Goal: Information Seeking & Learning: Find specific page/section

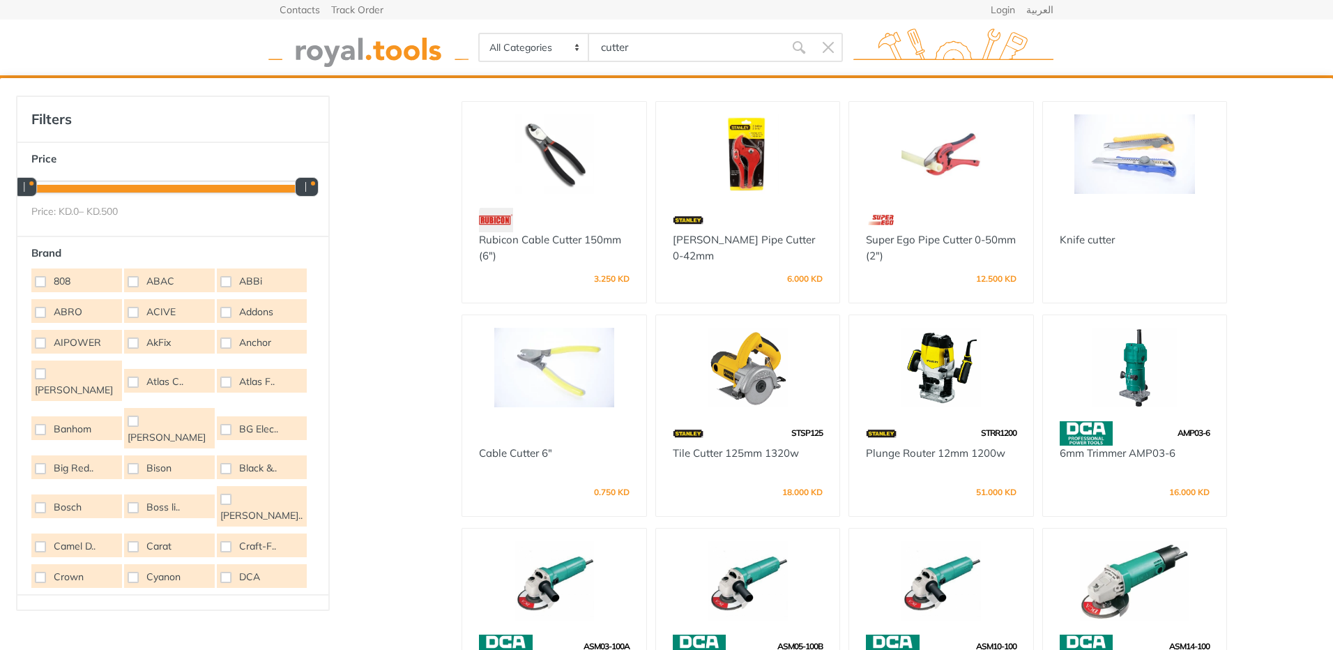
drag, startPoint x: 570, startPoint y: 46, endPoint x: 517, endPoint y: 44, distance: 52.3
click at [517, 44] on div "All Categories Power tools Cordless Tools Hand Tools Power Tools Accessories Ga…" at bounding box center [660, 47] width 365 height 29
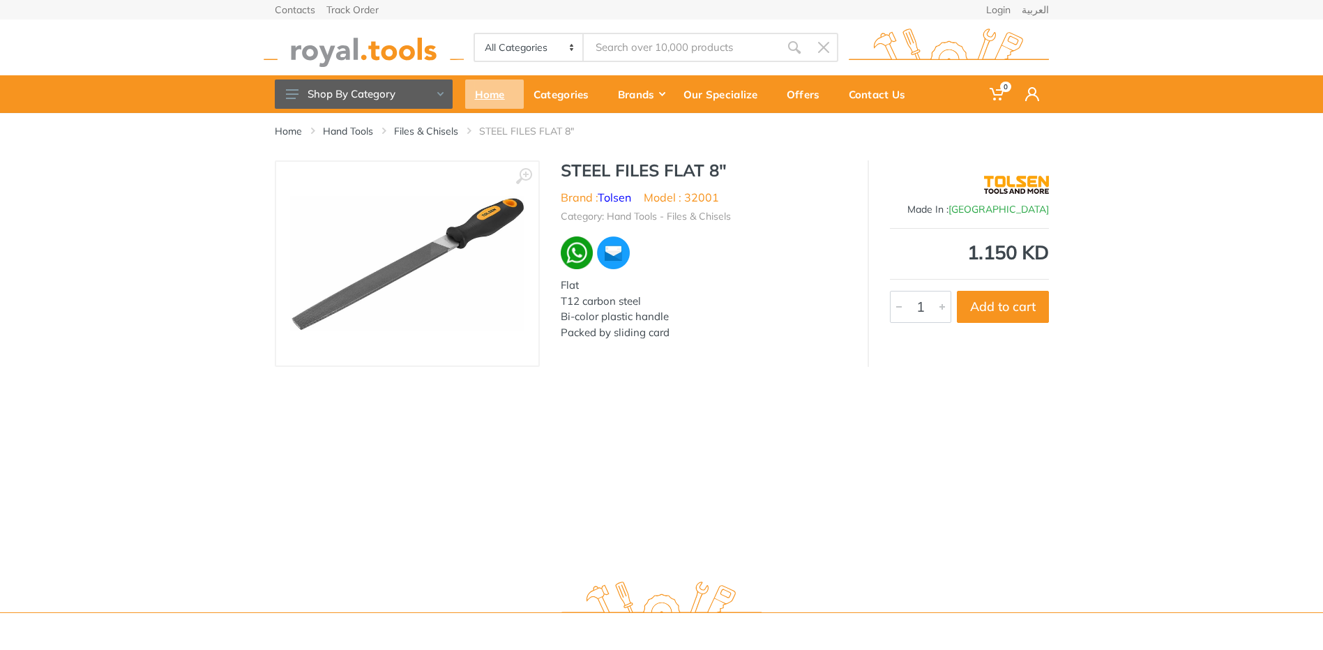
click at [487, 95] on div "Home" at bounding box center [494, 94] width 59 height 29
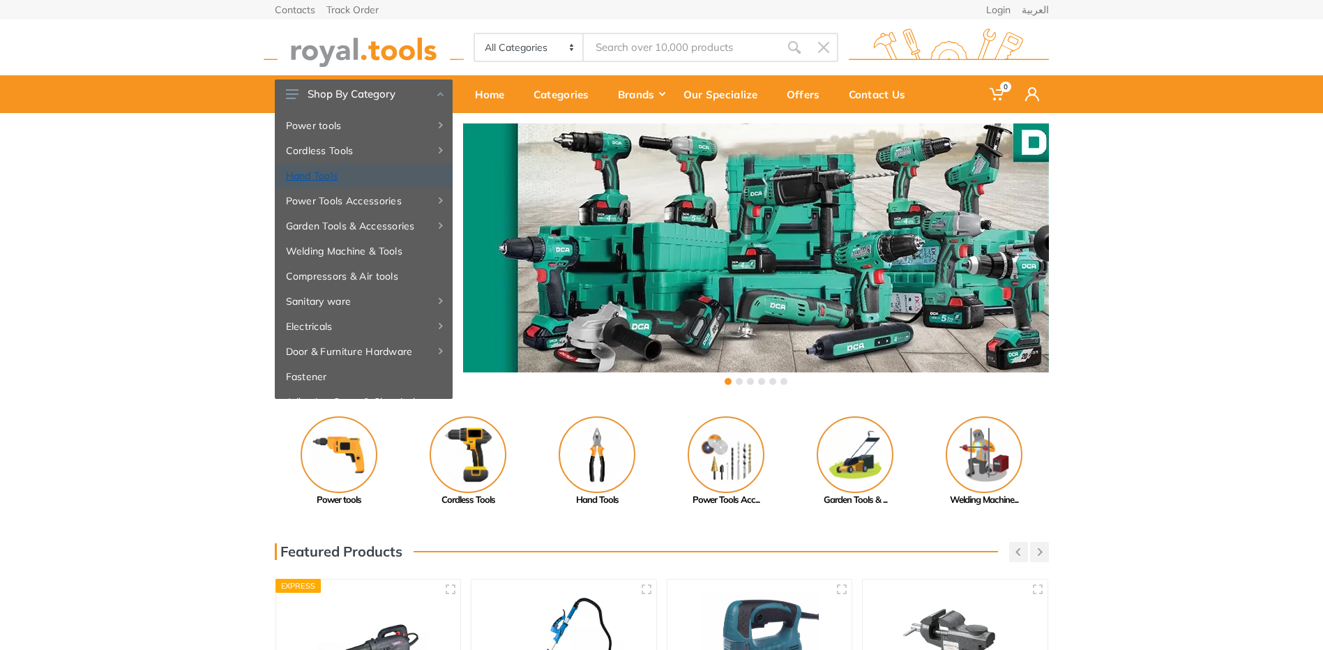
click at [317, 175] on link "Hand Tools" at bounding box center [364, 175] width 178 height 25
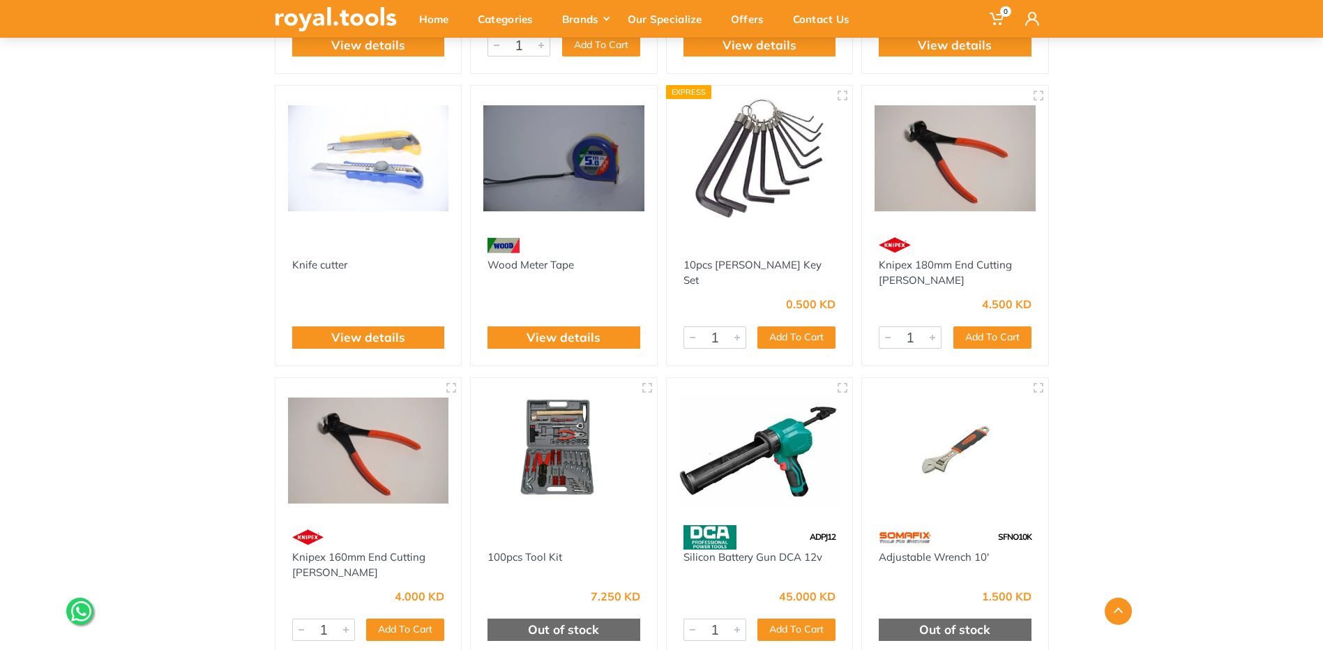
scroll to position [1883, 0]
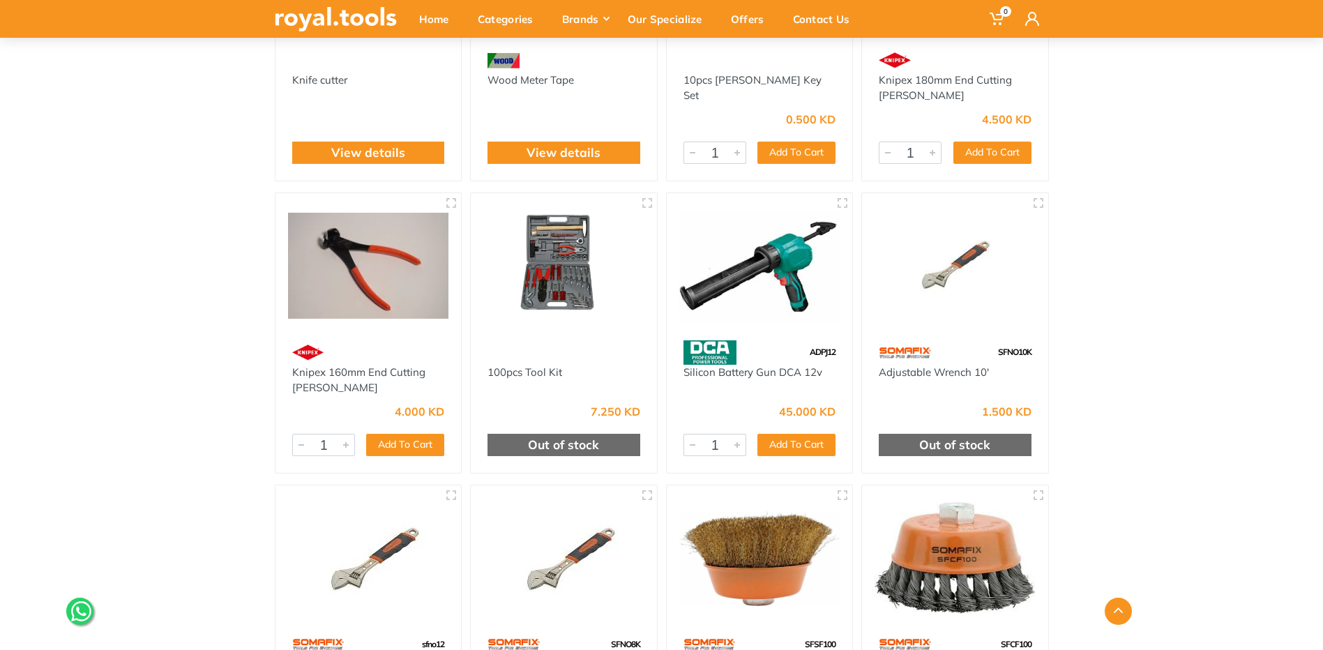
click at [550, 282] on img at bounding box center [563, 266] width 161 height 121
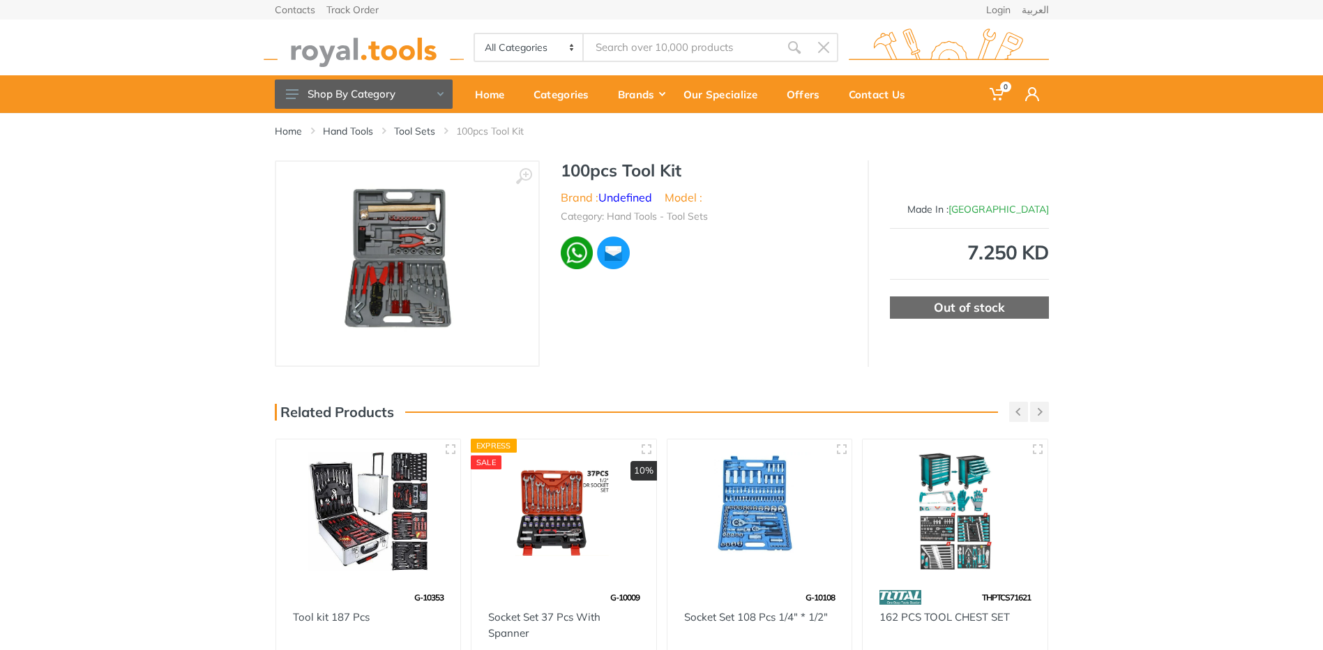
click at [406, 264] on img at bounding box center [406, 264] width 165 height 176
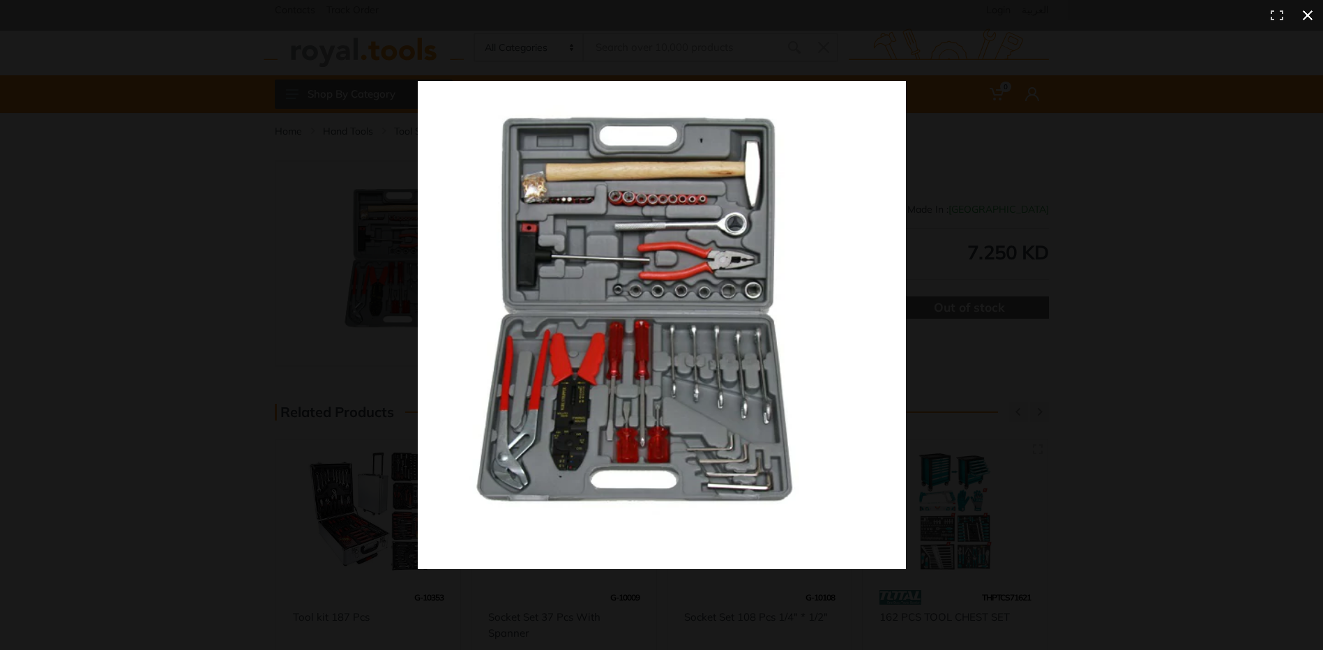
click at [302, 278] on div at bounding box center [661, 325] width 1323 height 650
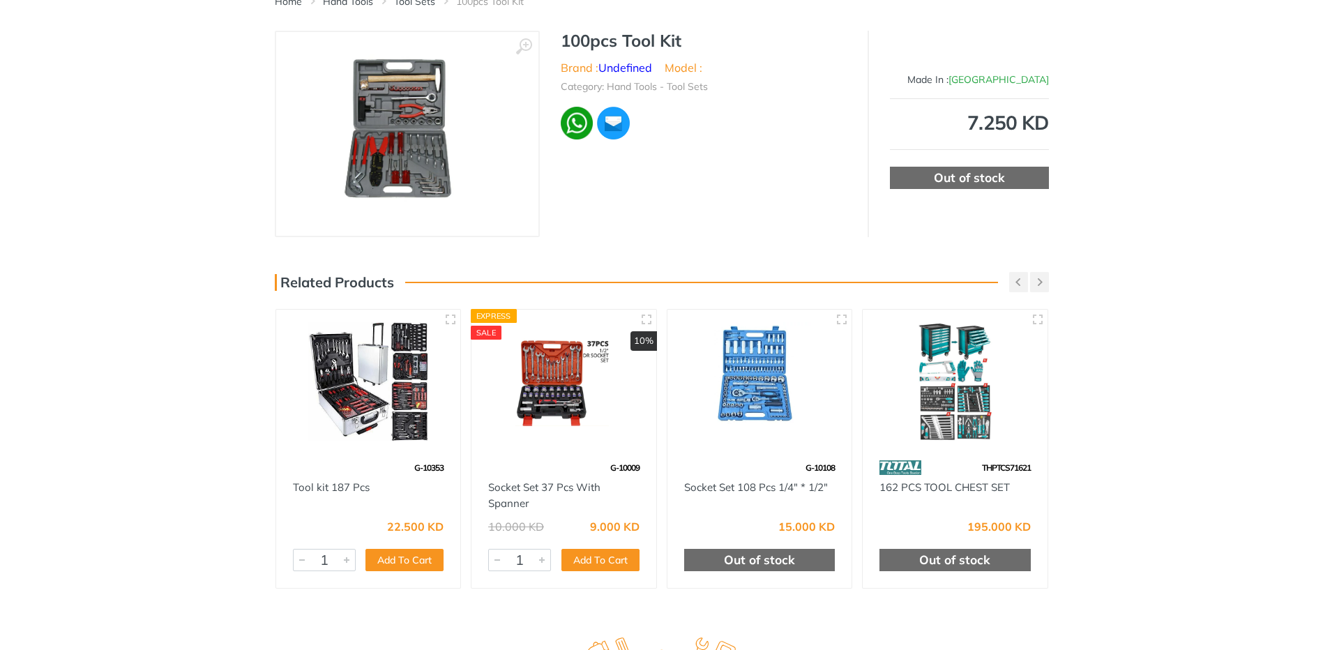
scroll to position [139, 0]
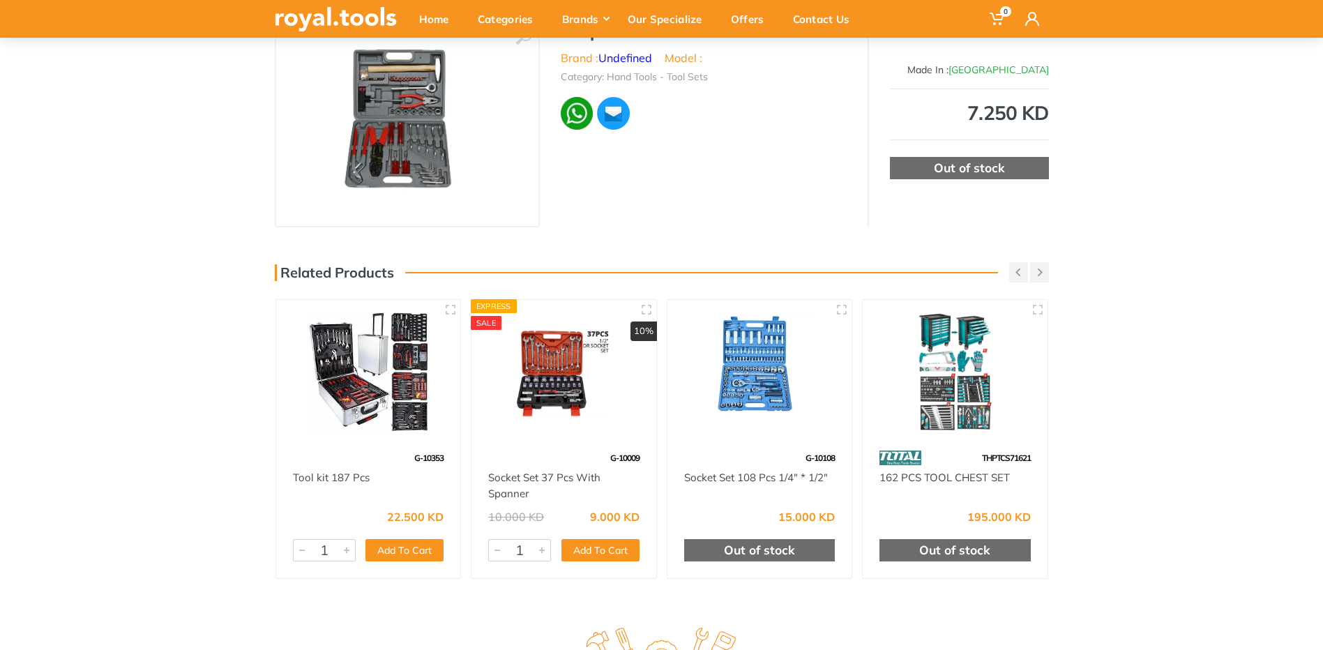
click at [554, 372] on img at bounding box center [564, 371] width 160 height 119
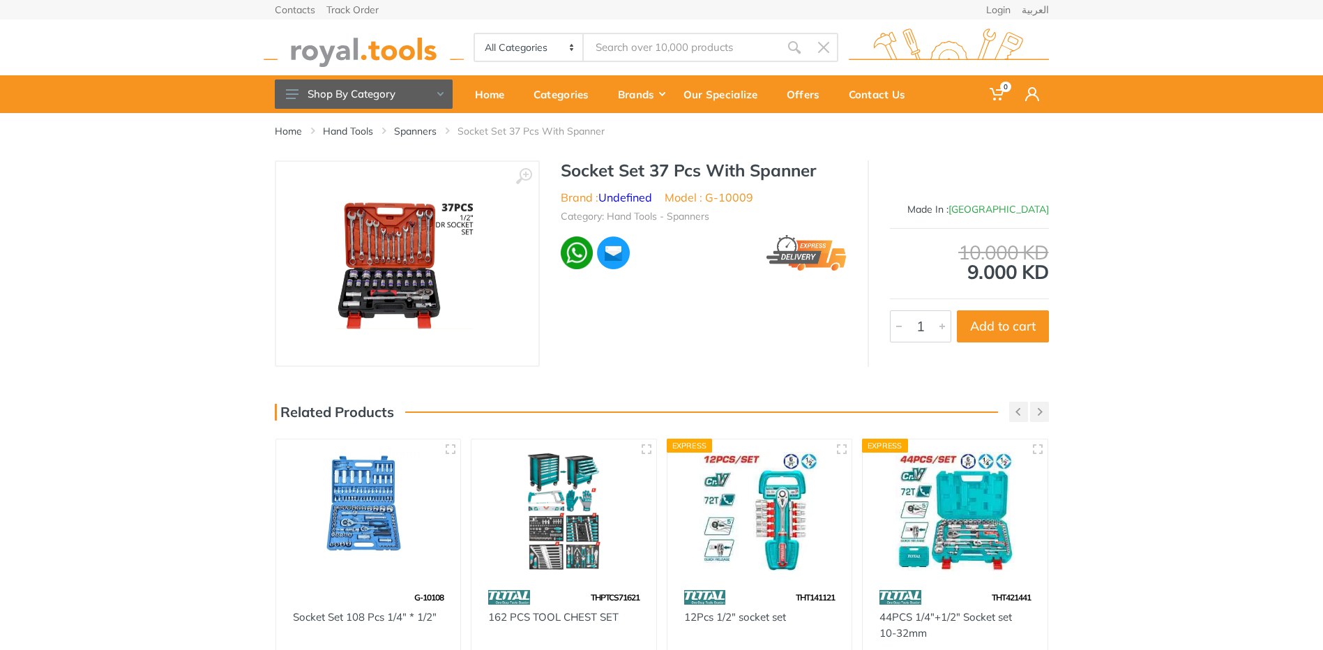
click at [407, 273] on img at bounding box center [407, 264] width 176 height 176
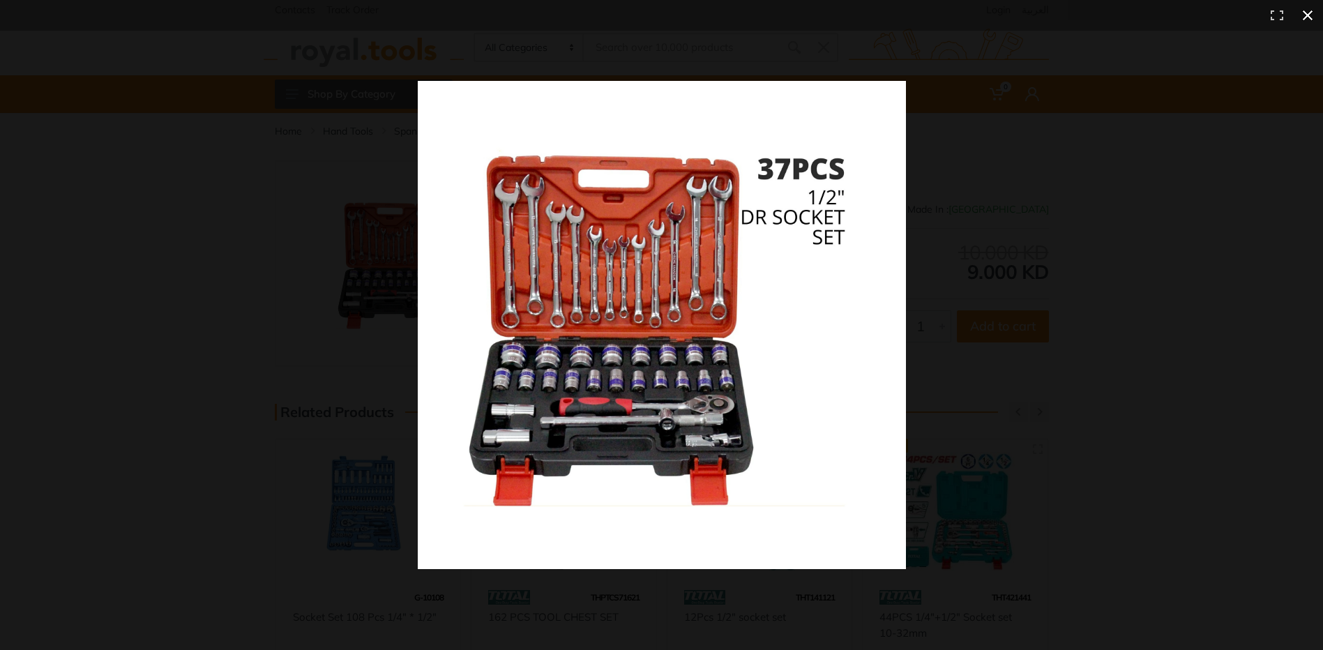
click at [255, 236] on div at bounding box center [661, 325] width 1323 height 650
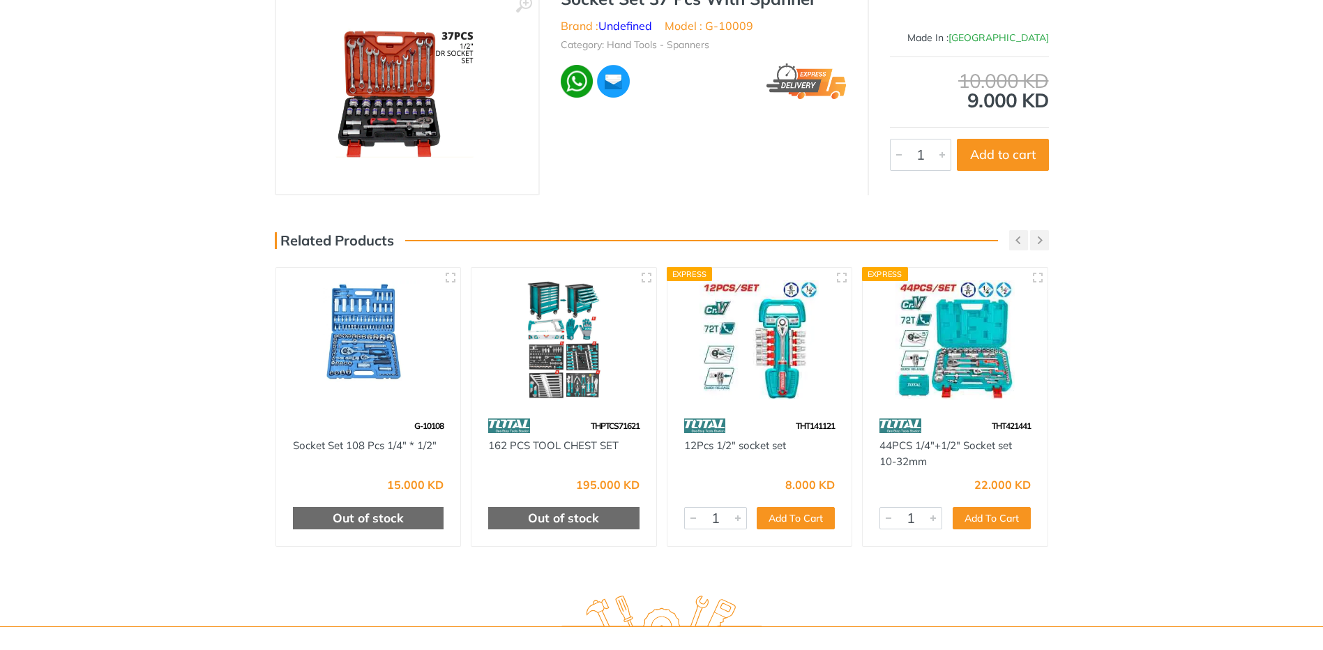
scroll to position [209, 0]
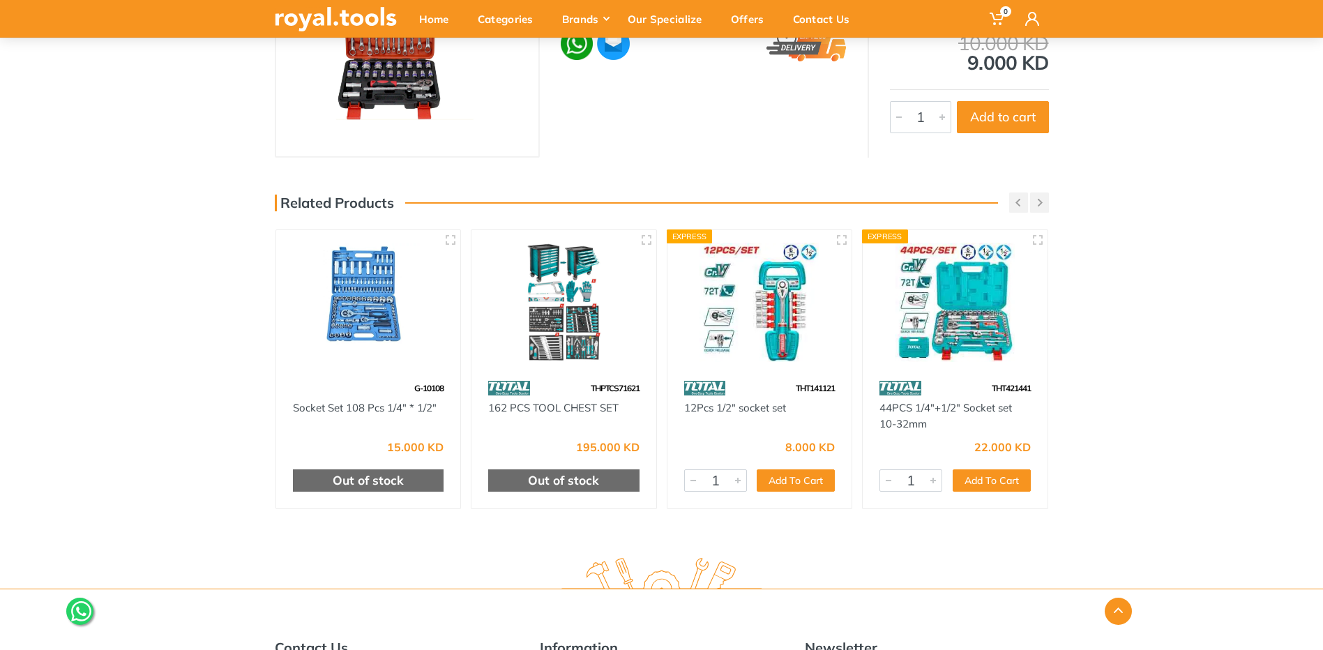
click at [785, 322] on img at bounding box center [760, 302] width 160 height 119
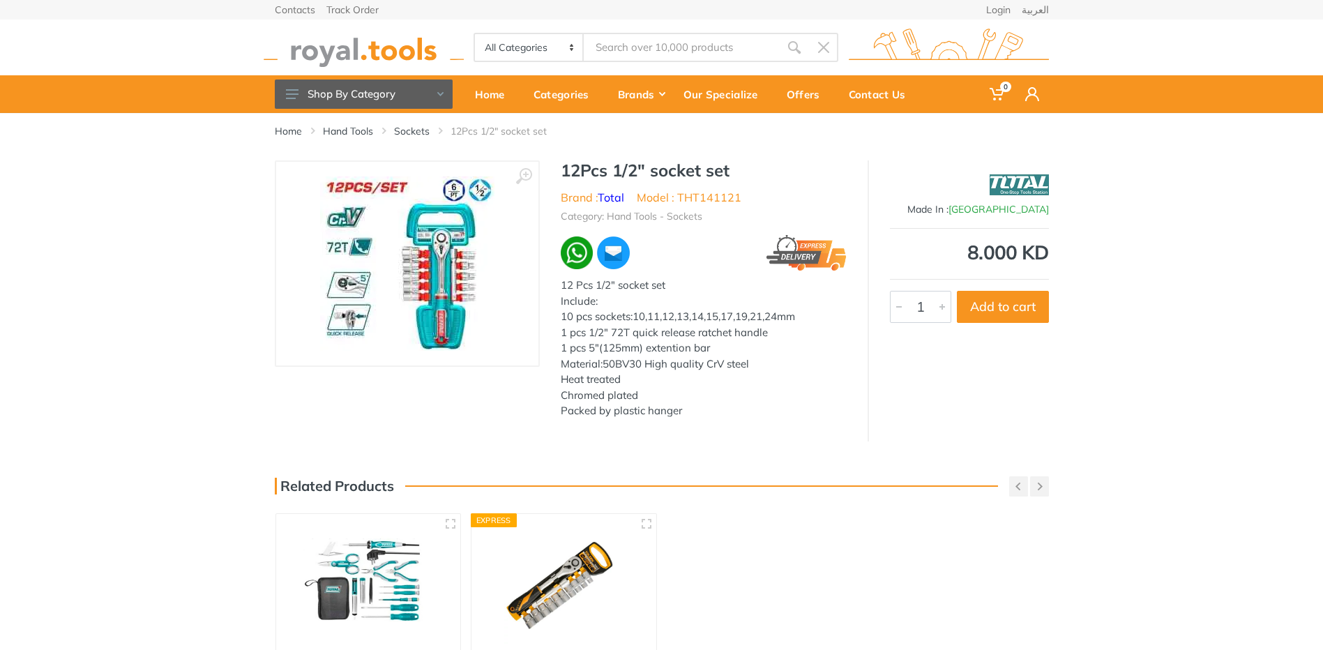
click at [442, 291] on img at bounding box center [407, 263] width 174 height 174
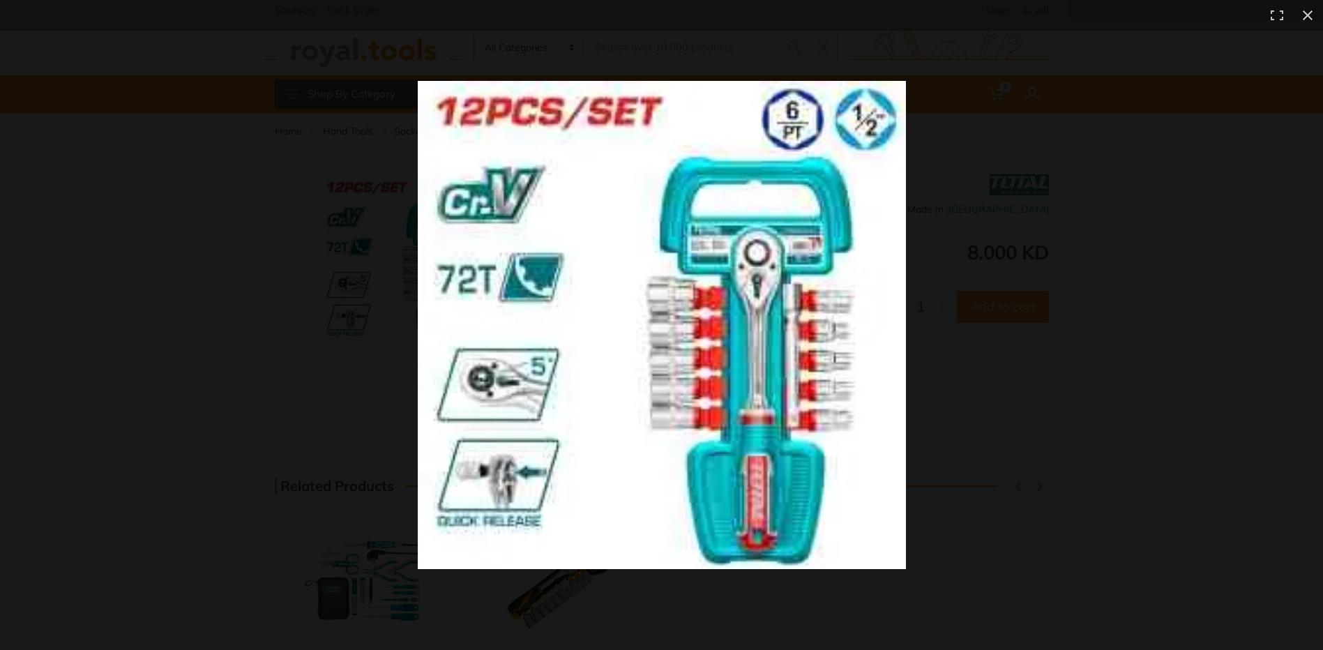
click at [776, 321] on img at bounding box center [662, 325] width 488 height 488
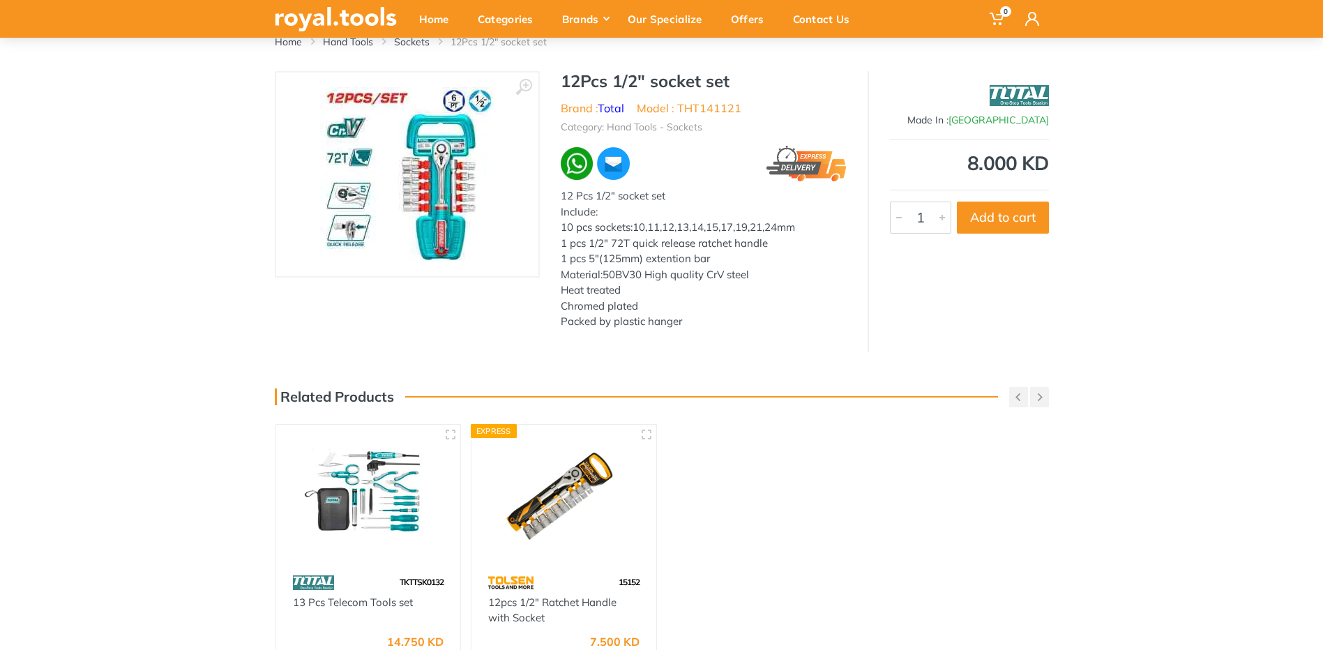
scroll to position [279, 0]
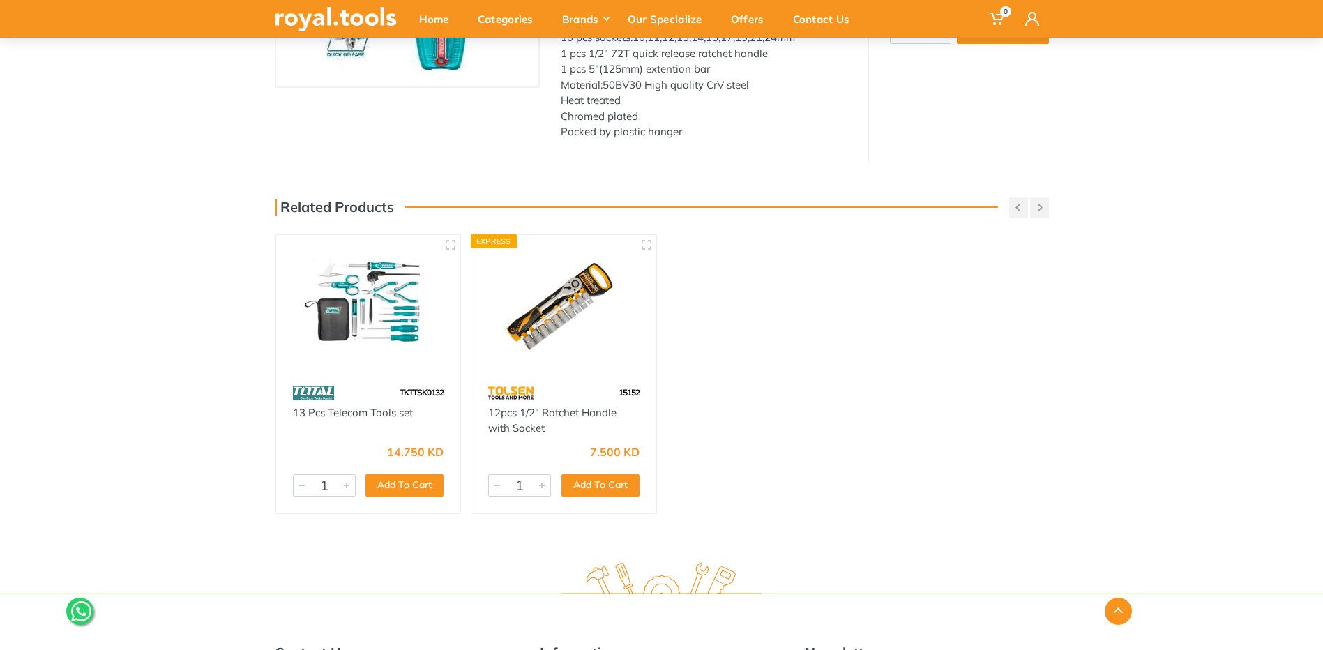
click at [382, 306] on img at bounding box center [369, 307] width 160 height 119
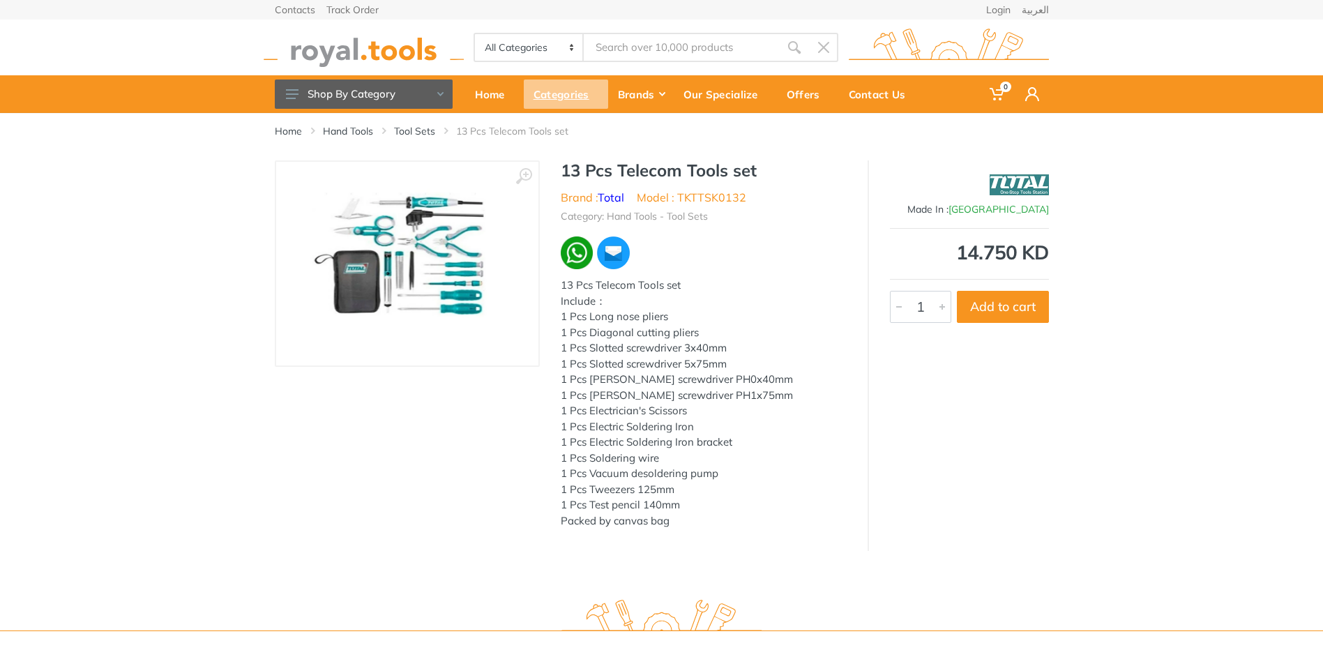
click at [555, 96] on div "Categories" at bounding box center [566, 94] width 84 height 29
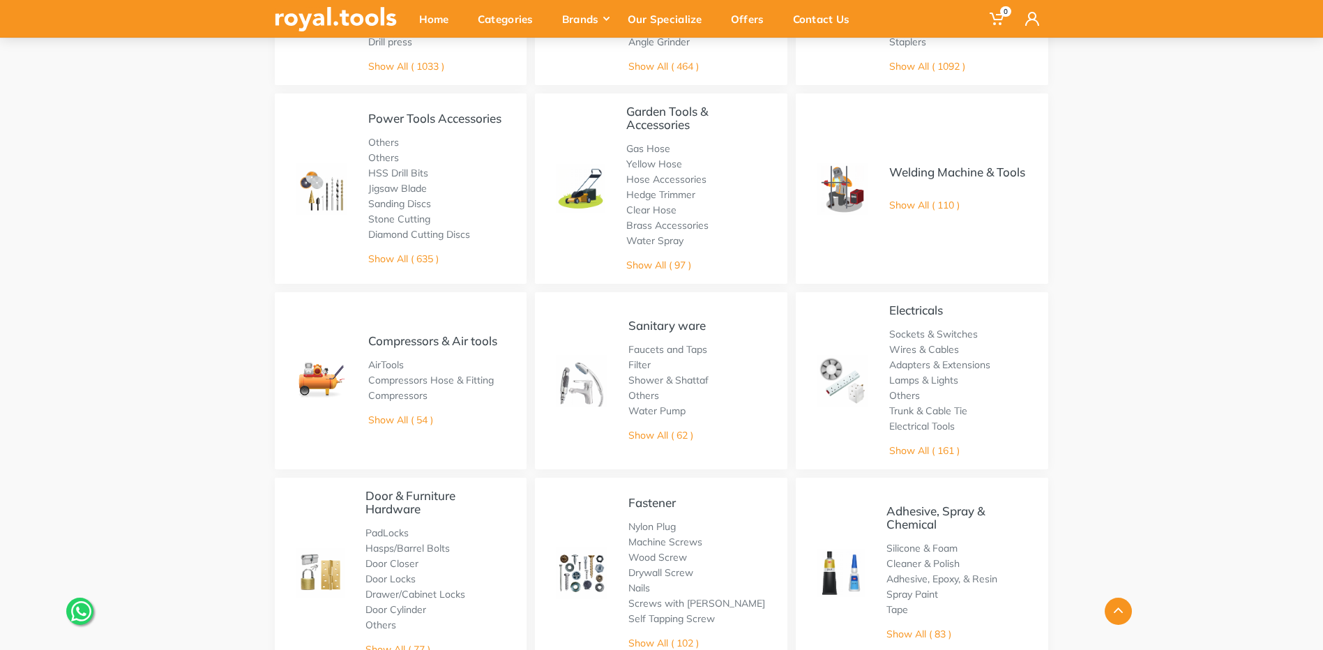
scroll to position [279, 0]
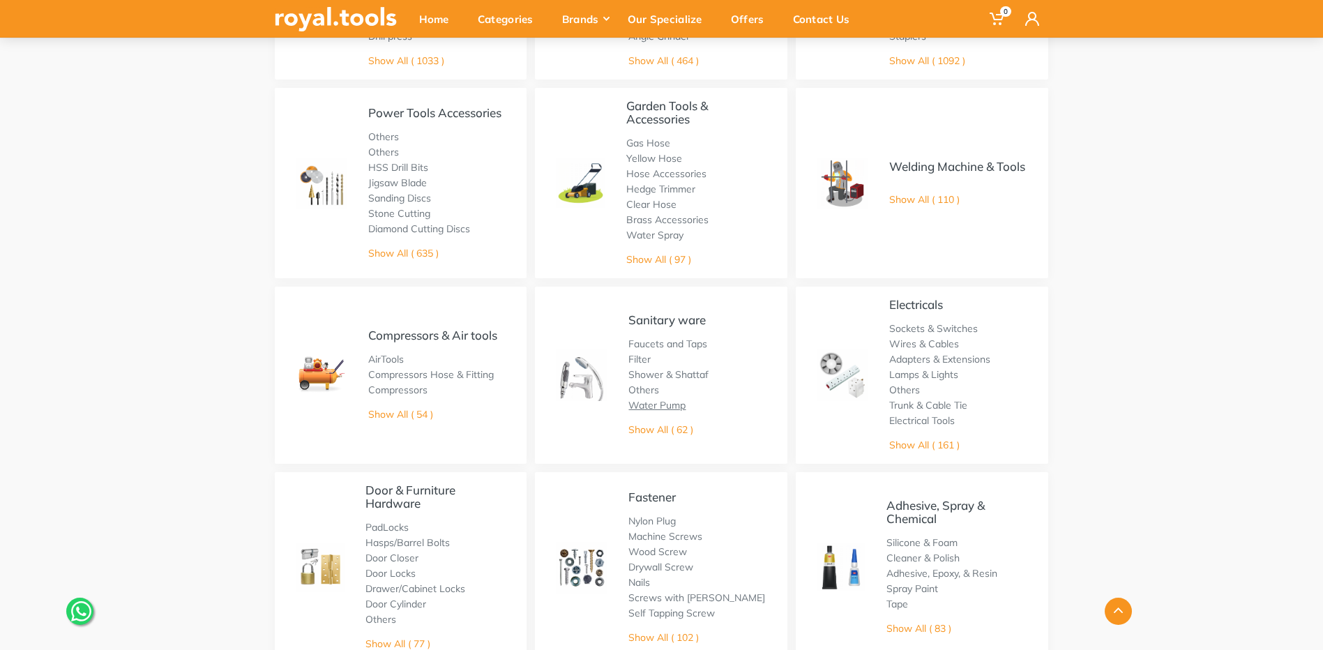
click at [658, 406] on link "Water Pump" at bounding box center [656, 405] width 57 height 13
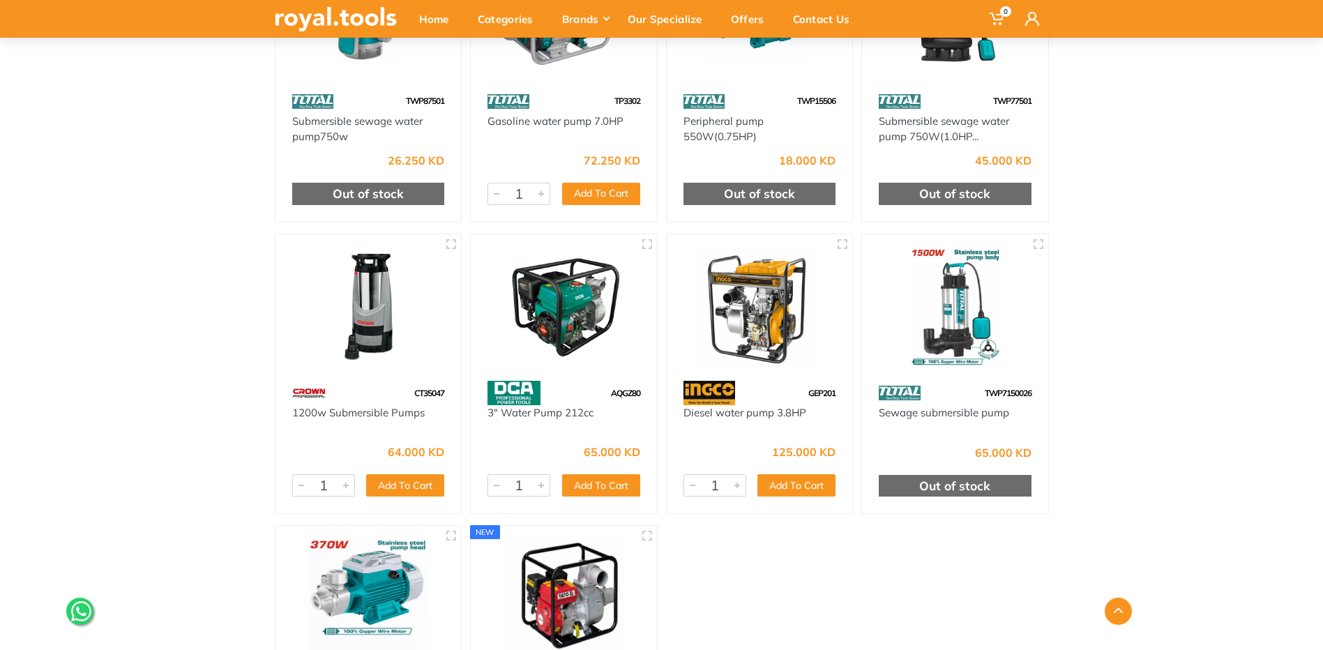
scroll to position [1046, 0]
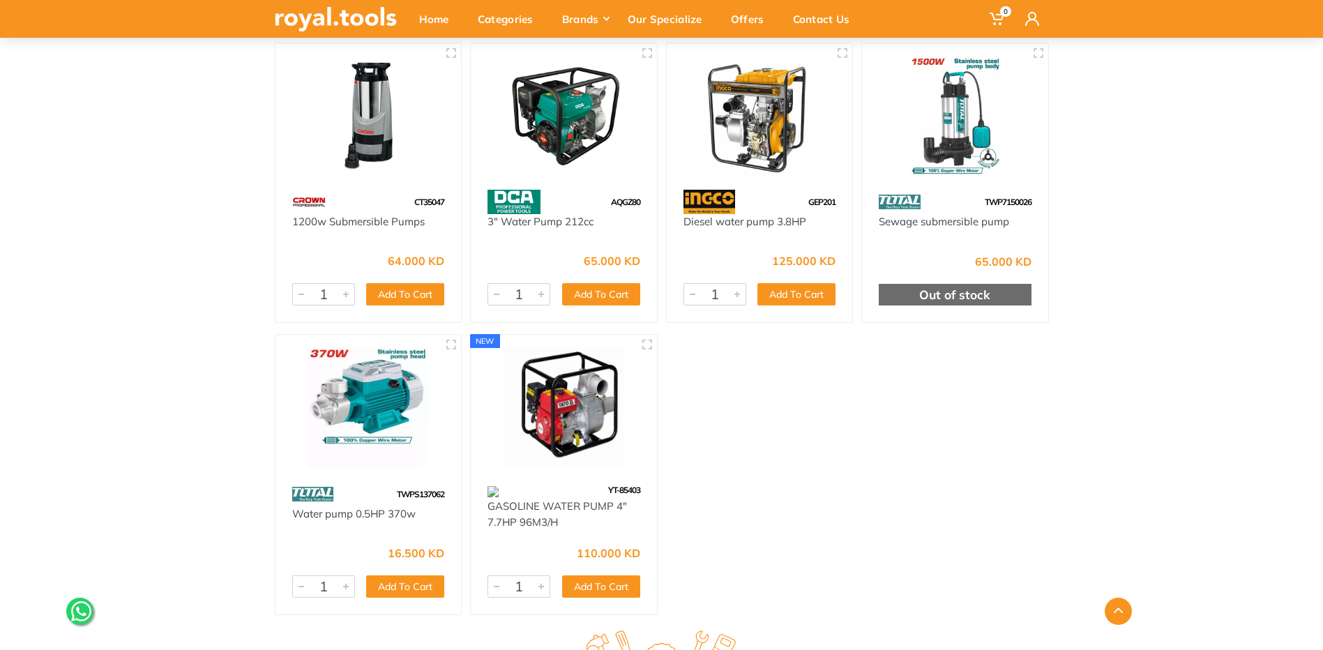
click at [379, 393] on img at bounding box center [368, 407] width 161 height 121
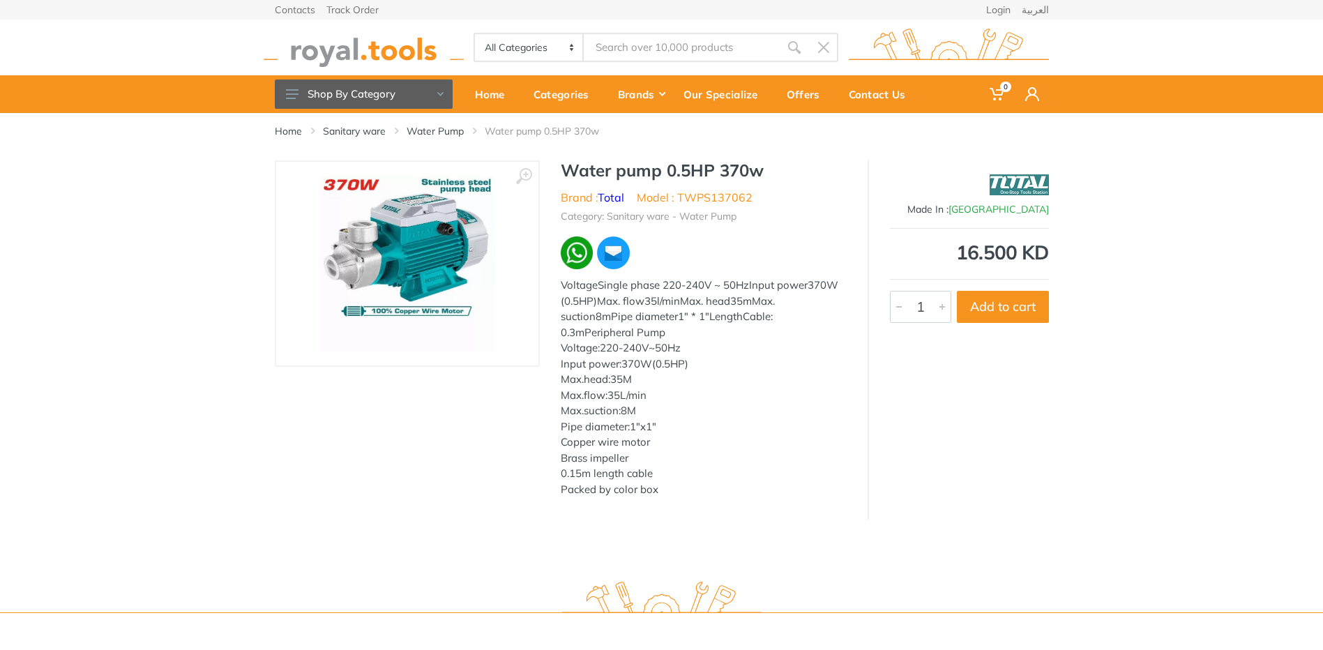
click at [423, 248] on img at bounding box center [407, 264] width 176 height 176
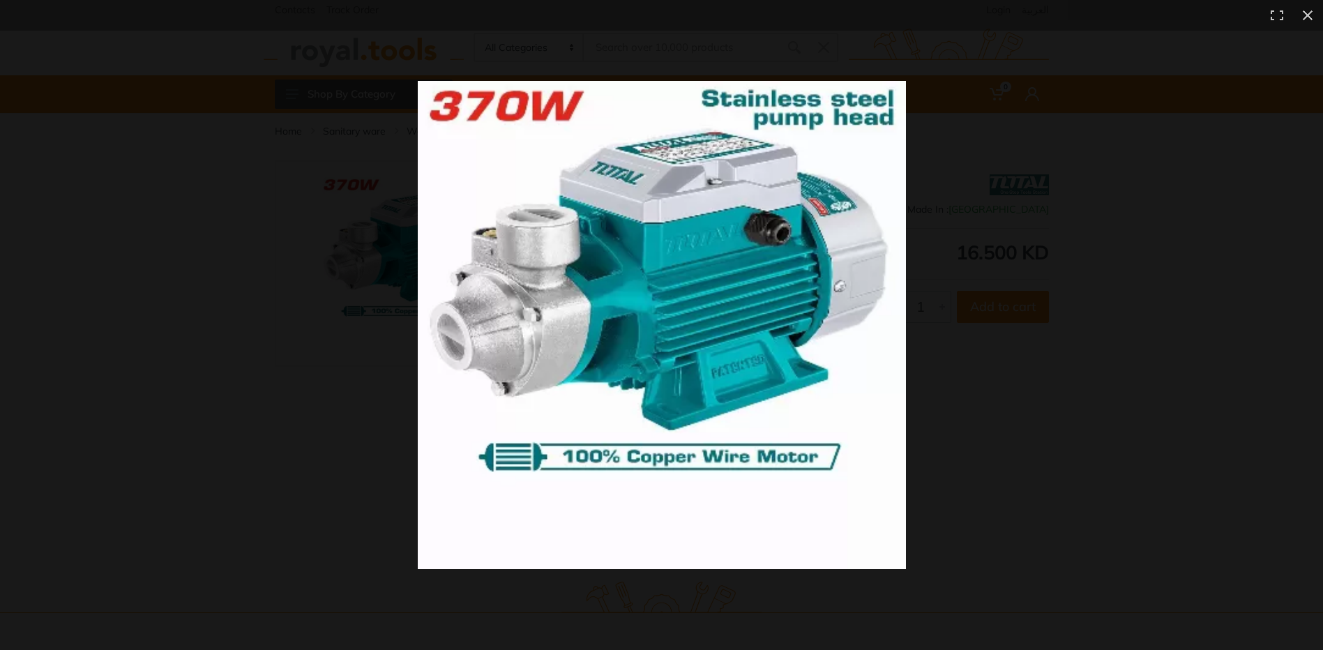
click at [790, 266] on img at bounding box center [662, 325] width 488 height 488
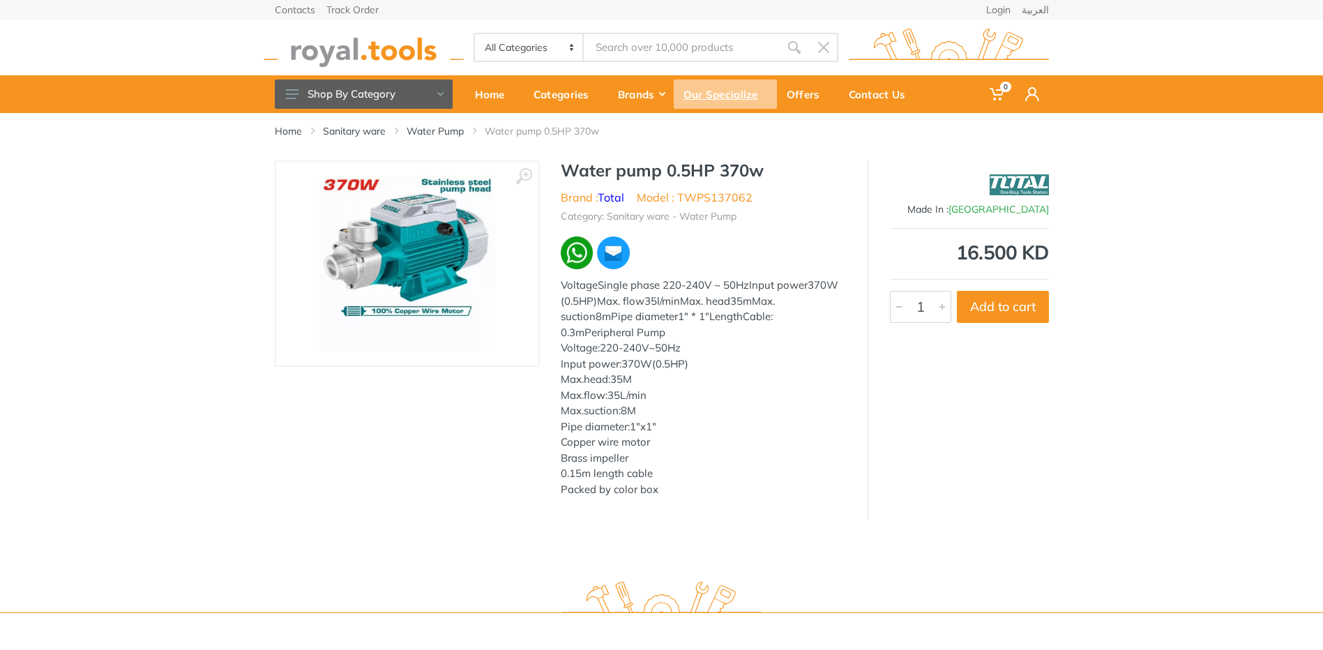
click at [697, 94] on div "Our Specialize" at bounding box center [725, 94] width 103 height 29
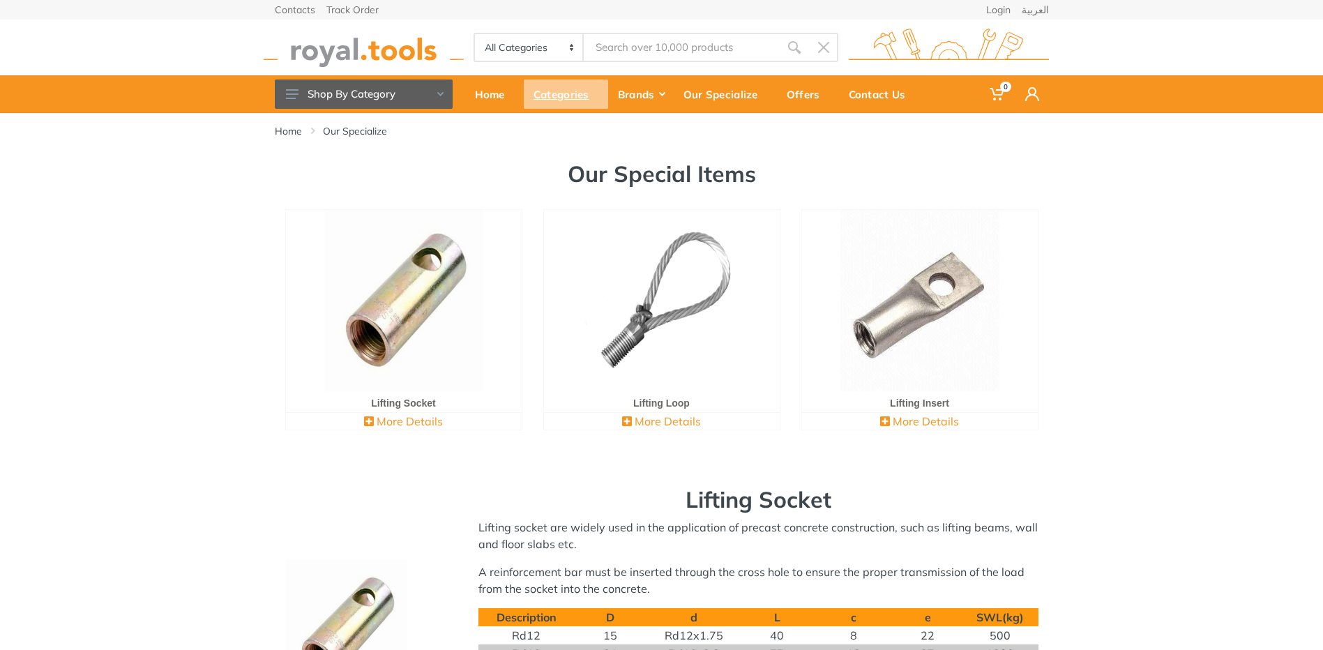
click at [594, 90] on div "Categories" at bounding box center [566, 94] width 84 height 29
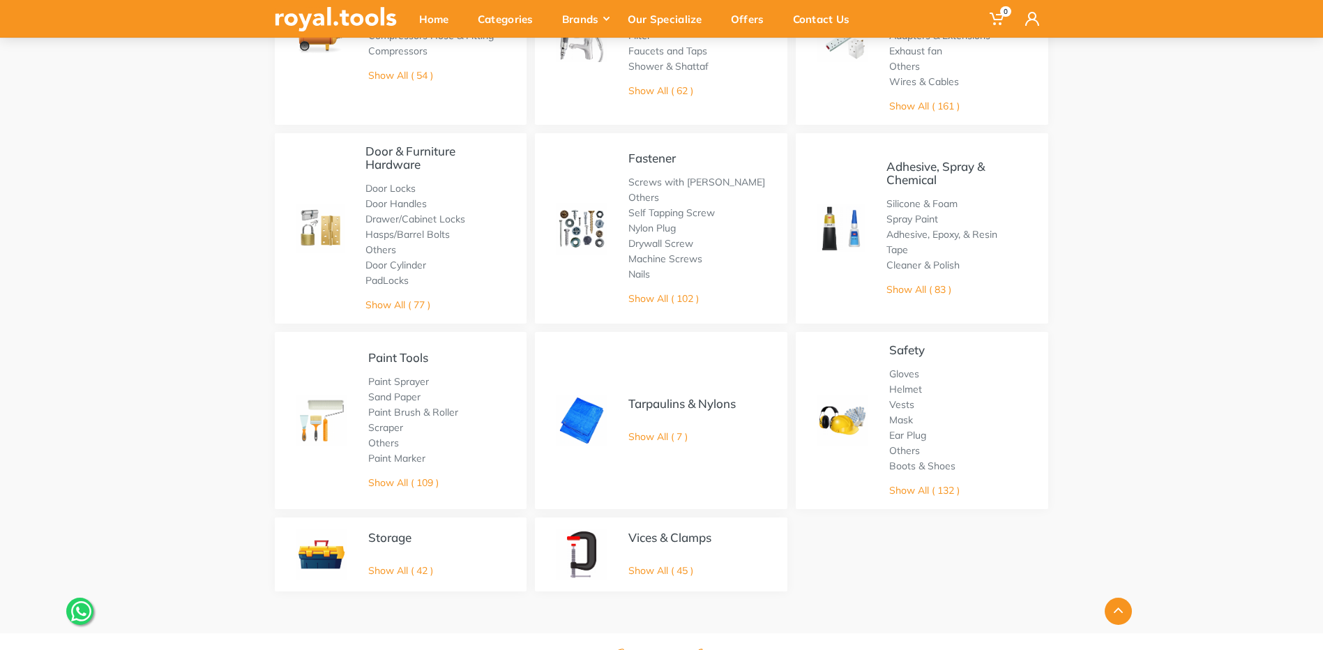
scroll to position [767, 0]
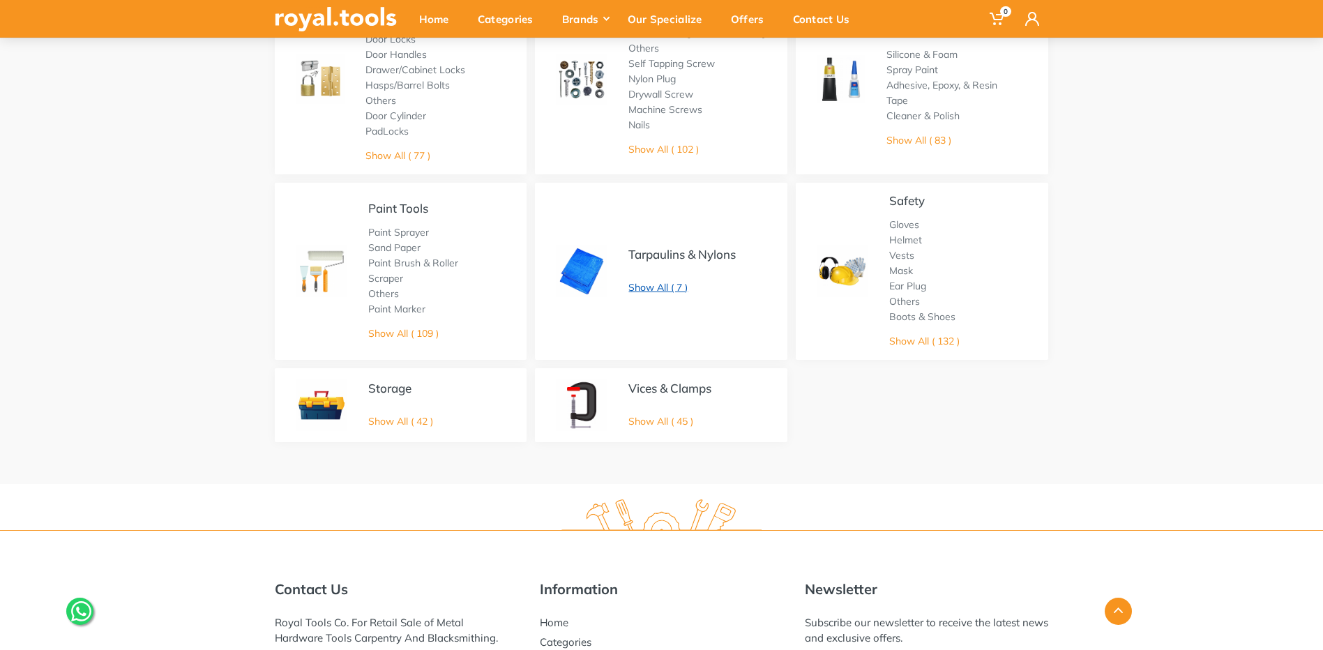
click at [656, 289] on link "Show All ( 7 )" at bounding box center [657, 287] width 59 height 13
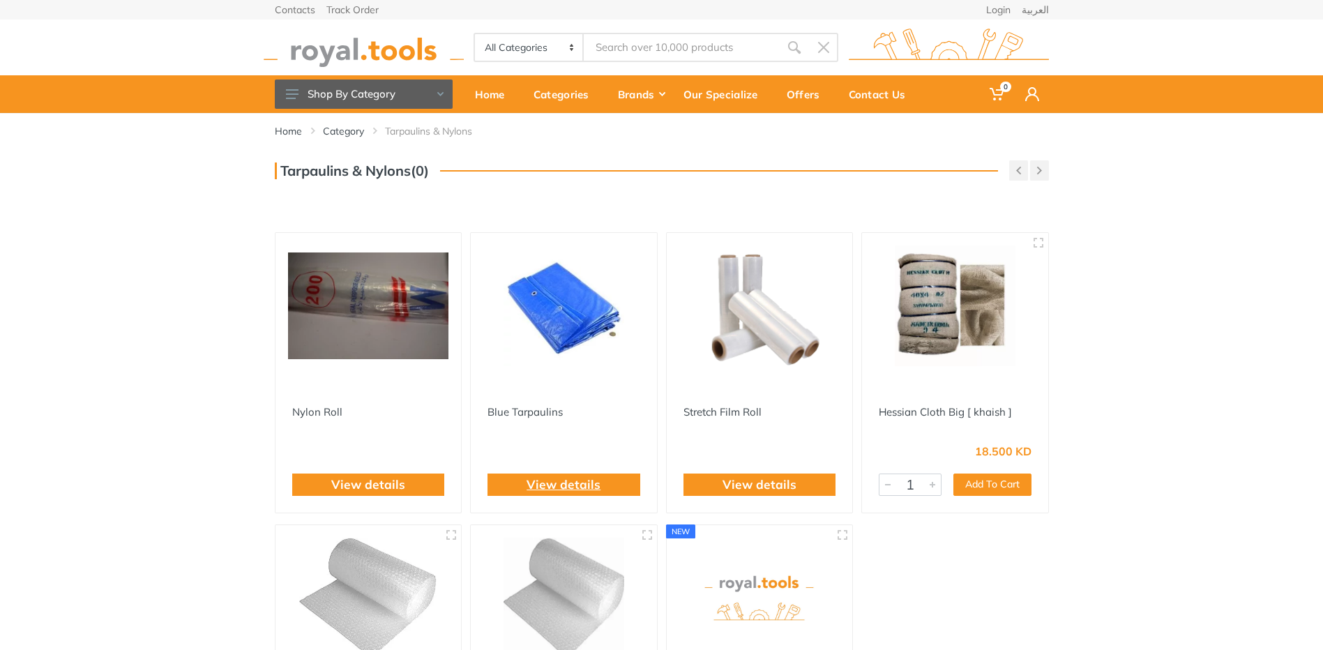
click at [577, 489] on link "View details" at bounding box center [564, 485] width 74 height 18
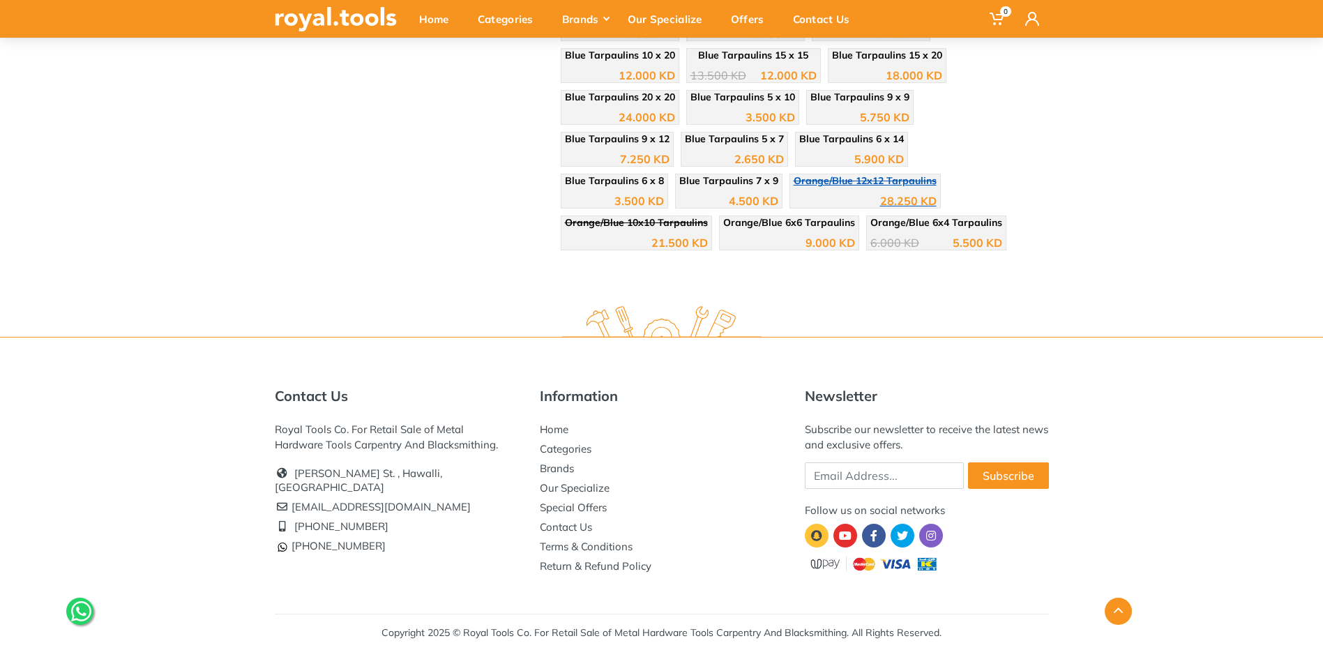
scroll to position [566, 0]
click at [591, 505] on link "Special Offers" at bounding box center [573, 505] width 67 height 13
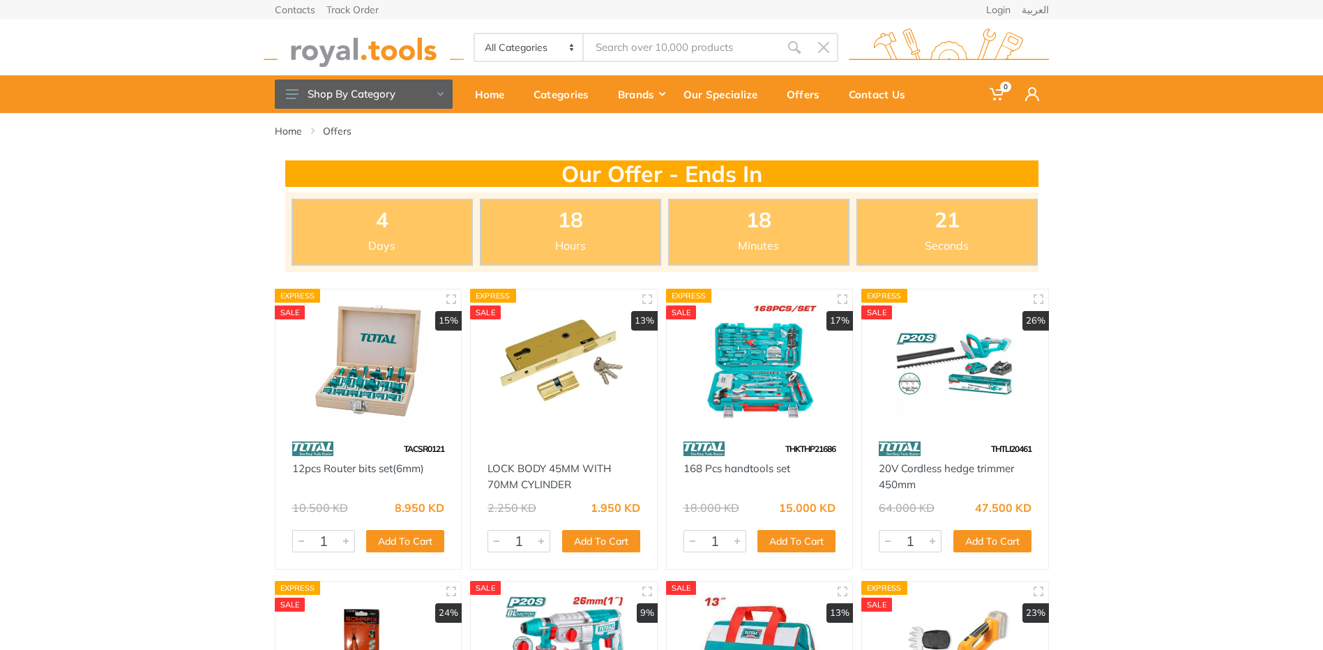
click at [762, 382] on img at bounding box center [759, 362] width 161 height 121
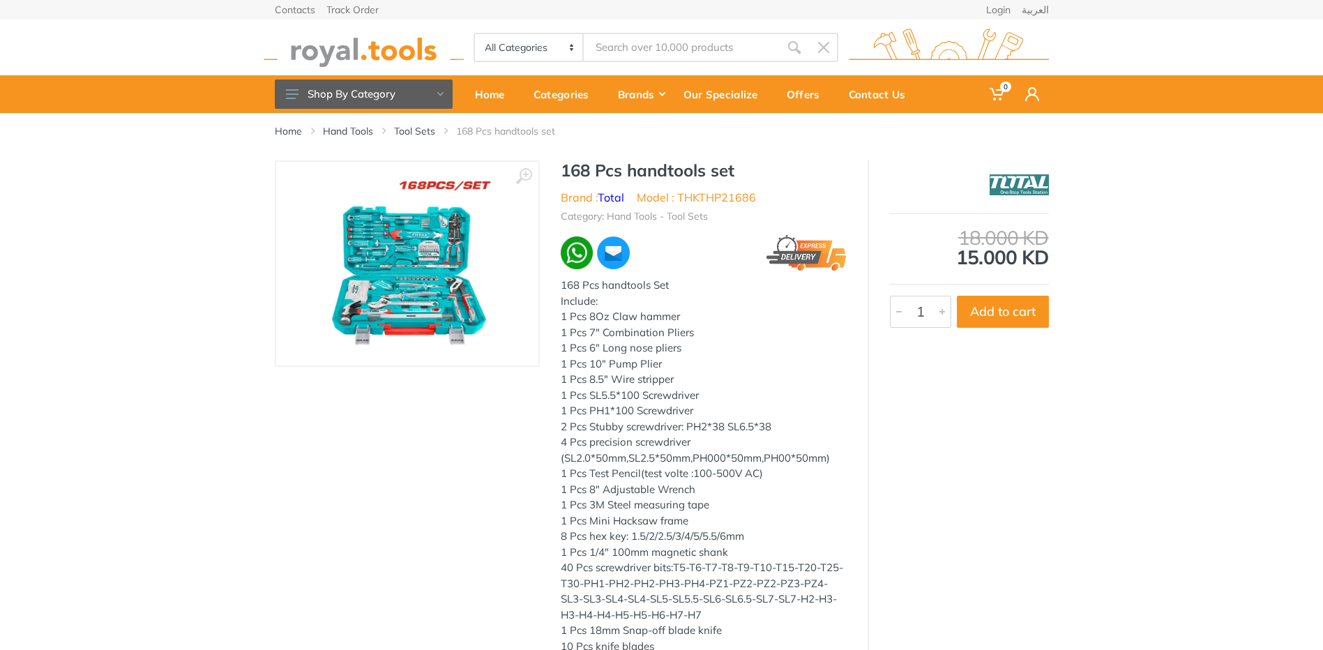
click at [403, 301] on img at bounding box center [407, 264] width 176 height 176
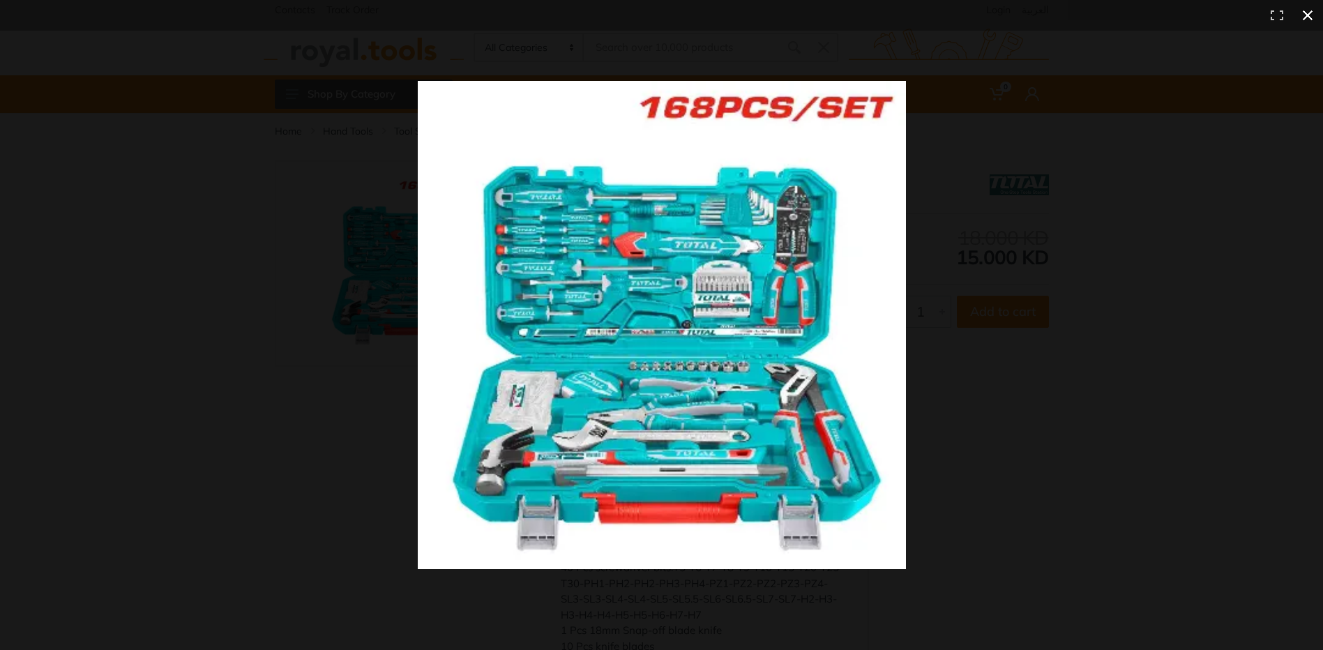
click at [364, 323] on div at bounding box center [661, 325] width 1323 height 650
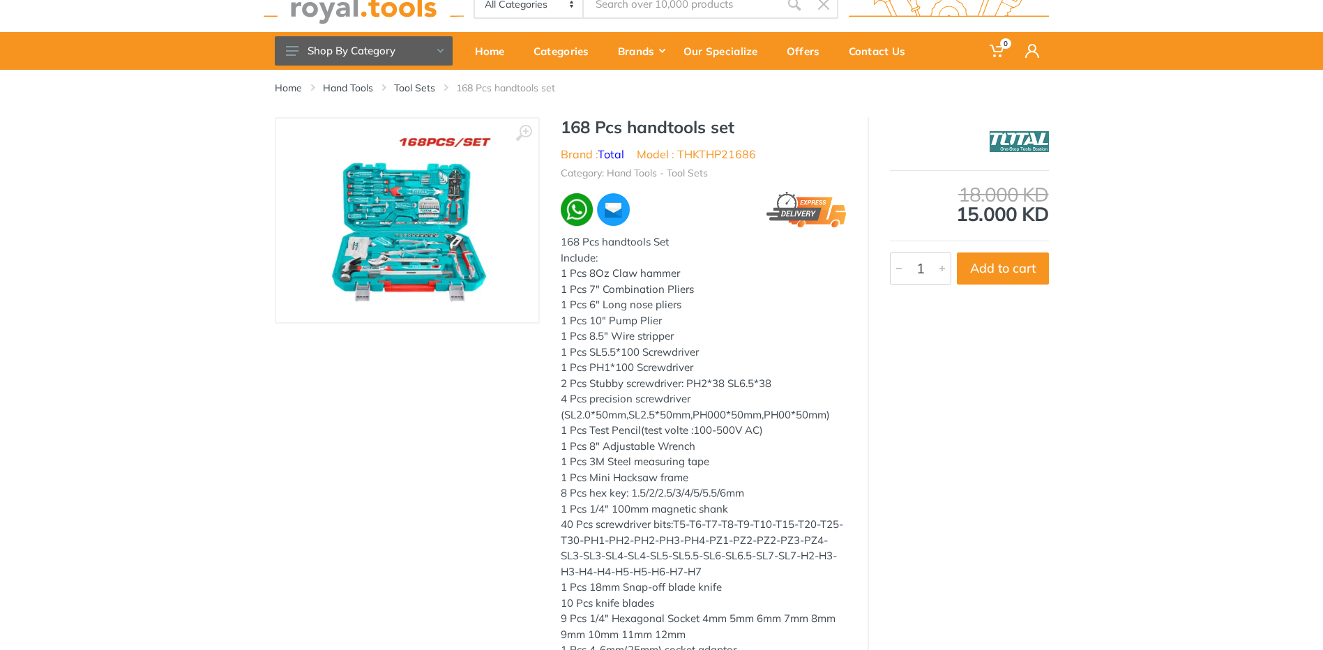
scroll to position [43, 0]
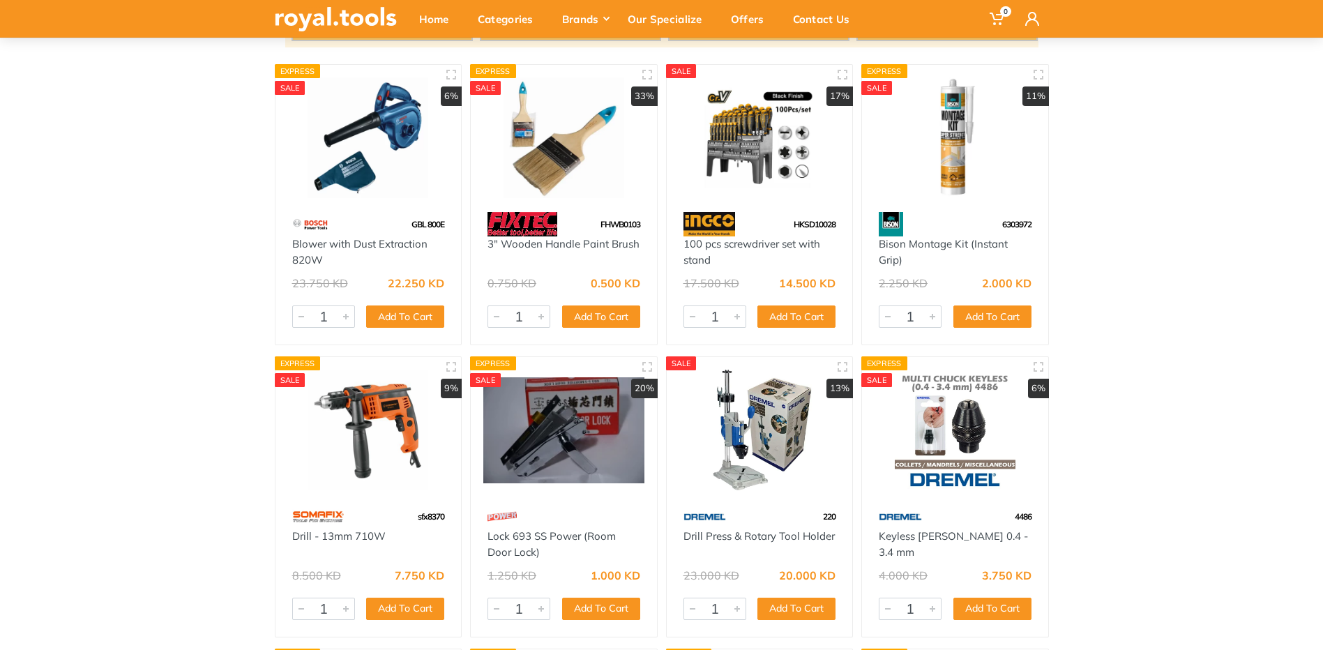
scroll to position [279, 0]
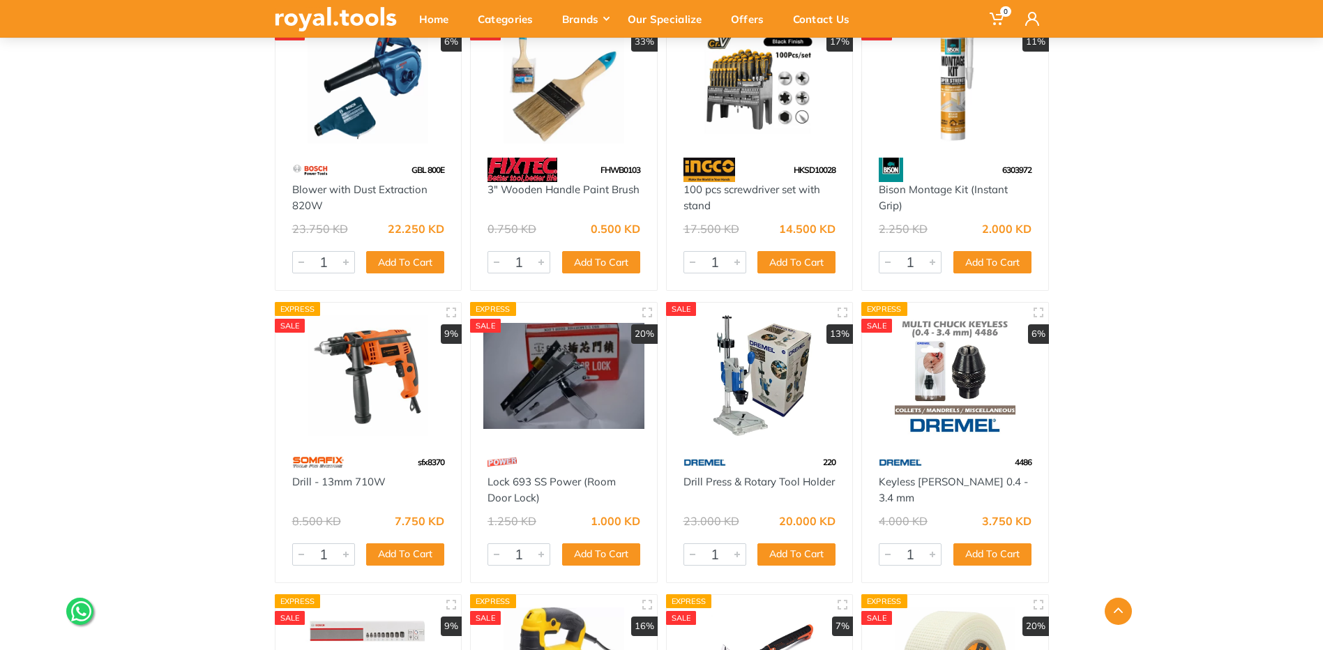
click at [757, 372] on img at bounding box center [759, 375] width 161 height 121
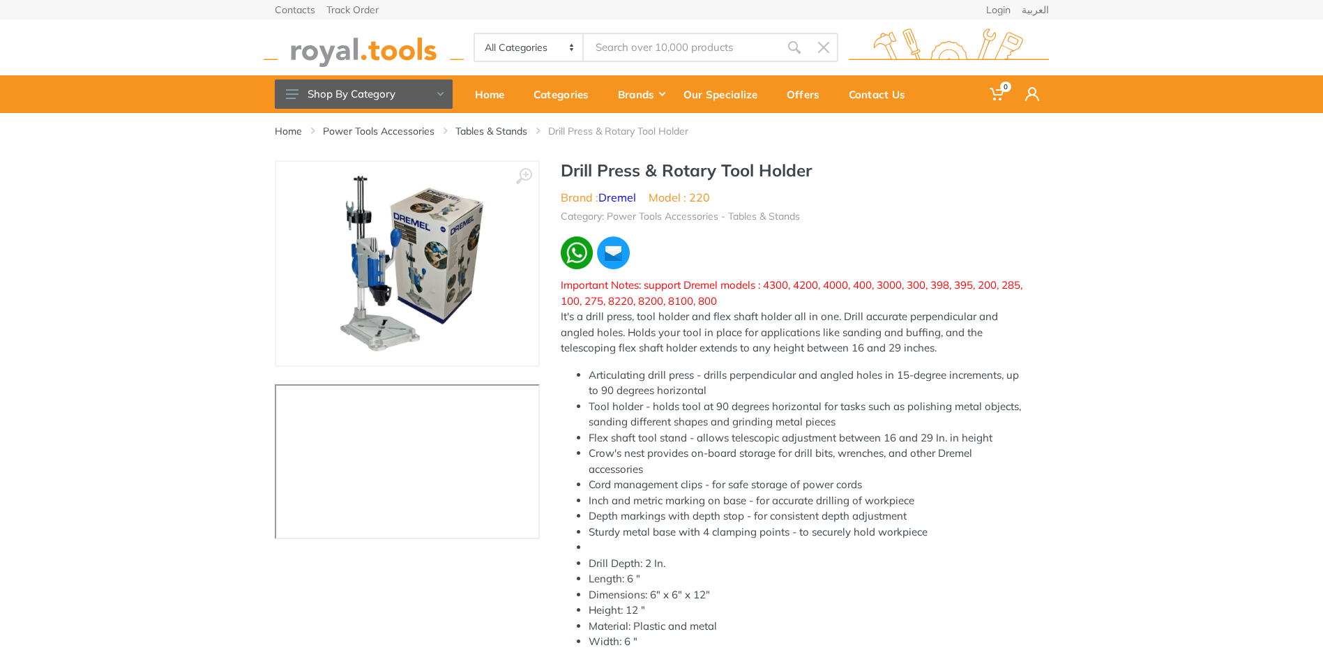
click at [370, 262] on img at bounding box center [407, 264] width 176 height 176
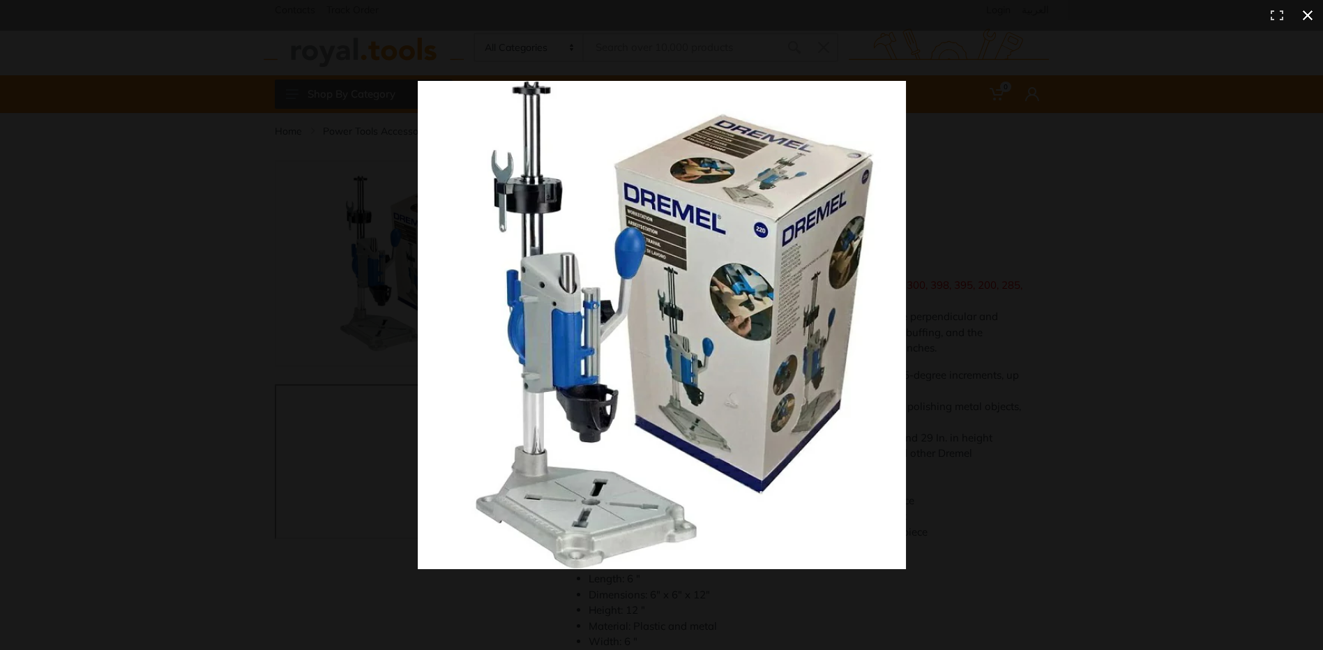
click at [324, 199] on div at bounding box center [661, 325] width 1323 height 650
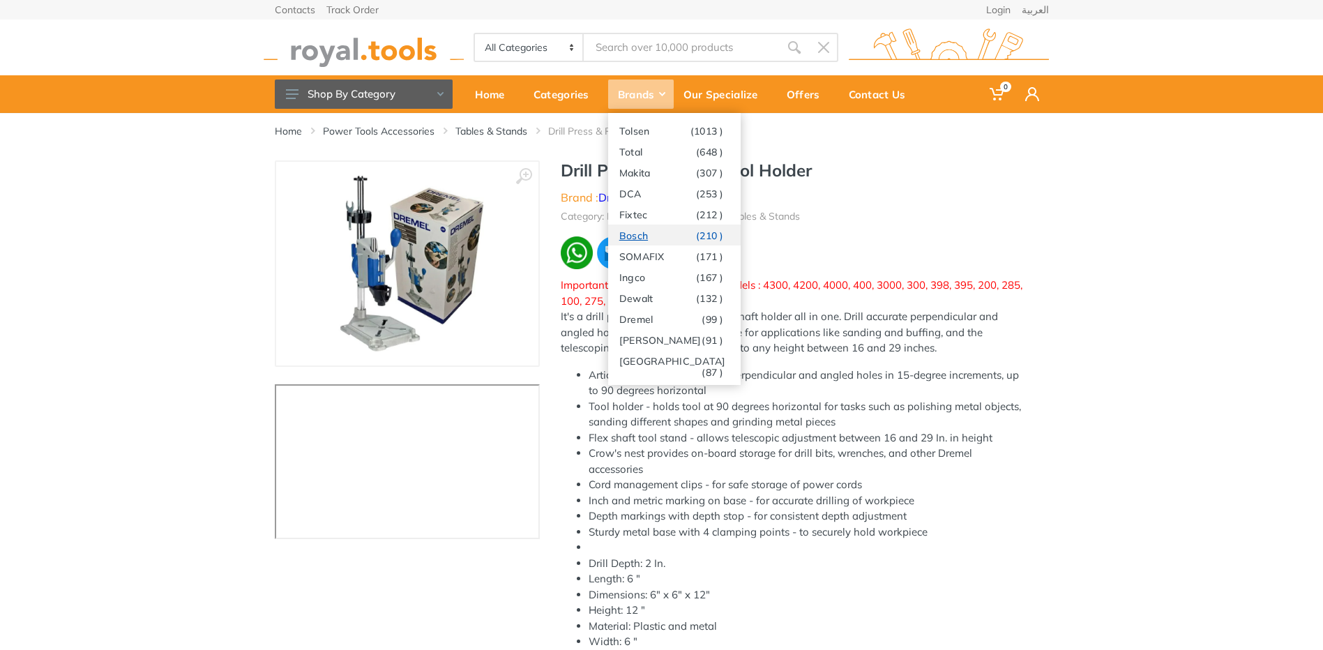
click at [653, 236] on link "Bosch (210 )" at bounding box center [674, 235] width 133 height 21
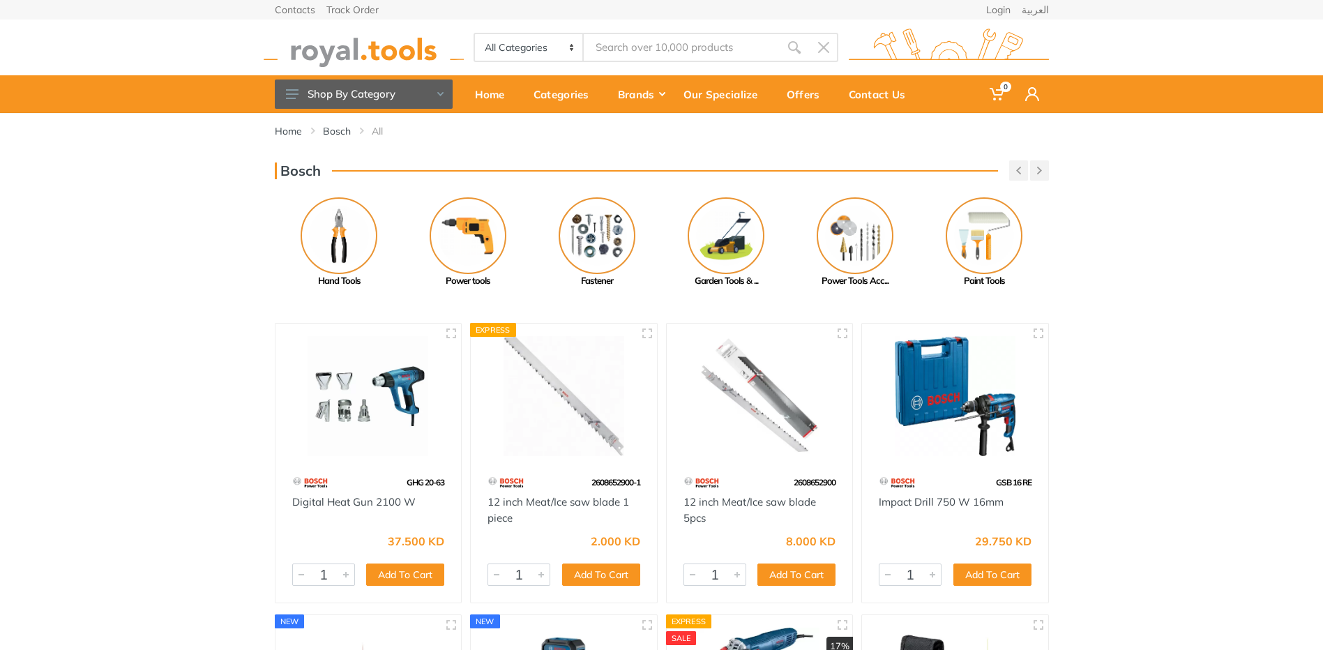
click at [710, 54] on input "Site search" at bounding box center [681, 47] width 195 height 29
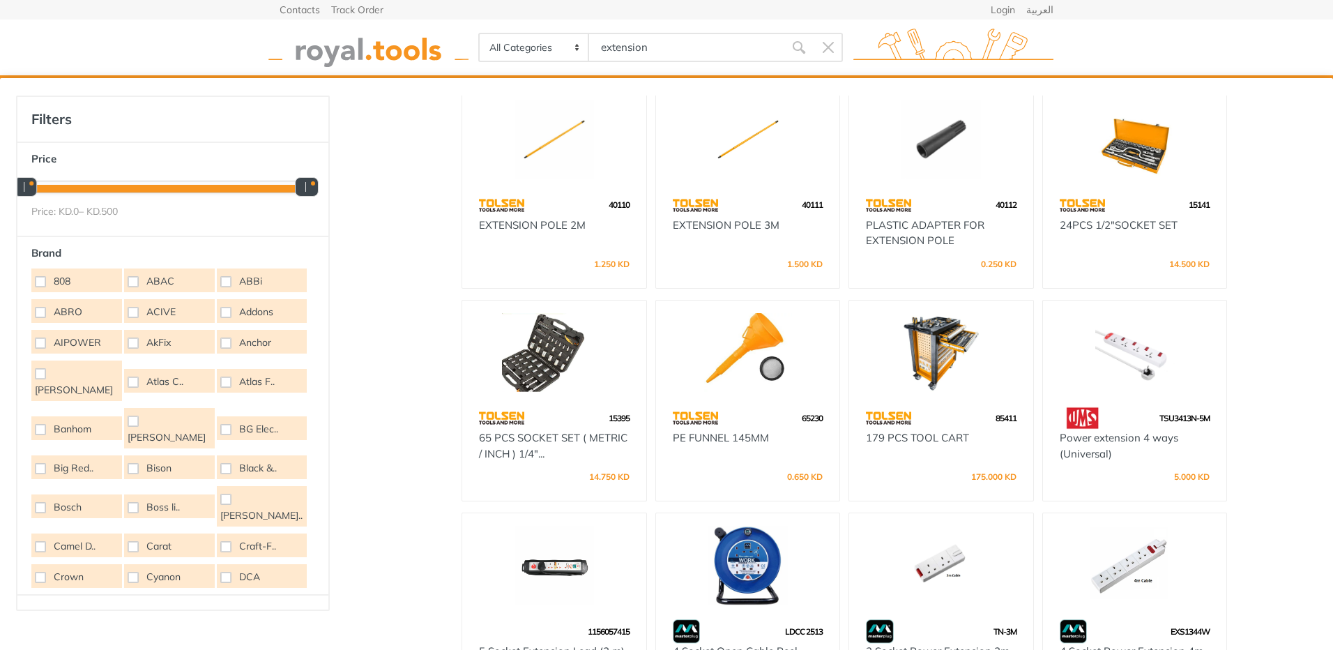
scroll to position [566, 0]
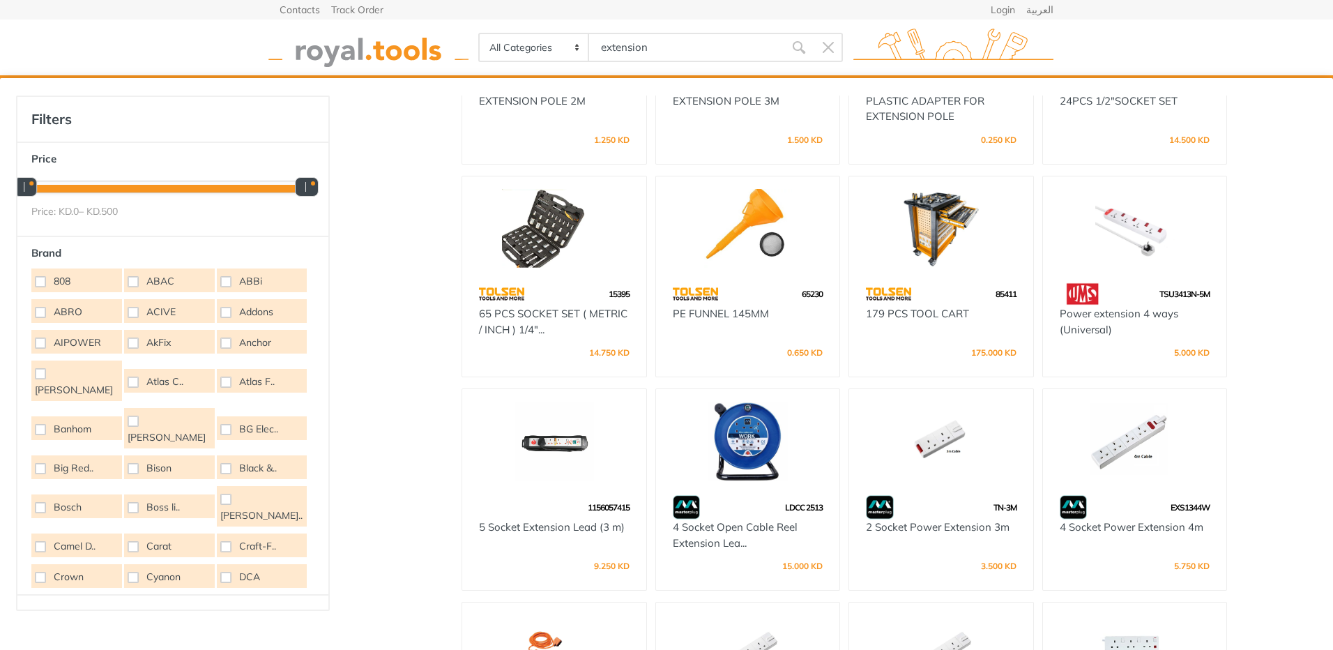
type input "extension"
click at [712, 296] on img at bounding box center [695, 294] width 45 height 24
click at [734, 316] on link "PE FUNNEL 145MM" at bounding box center [721, 313] width 96 height 13
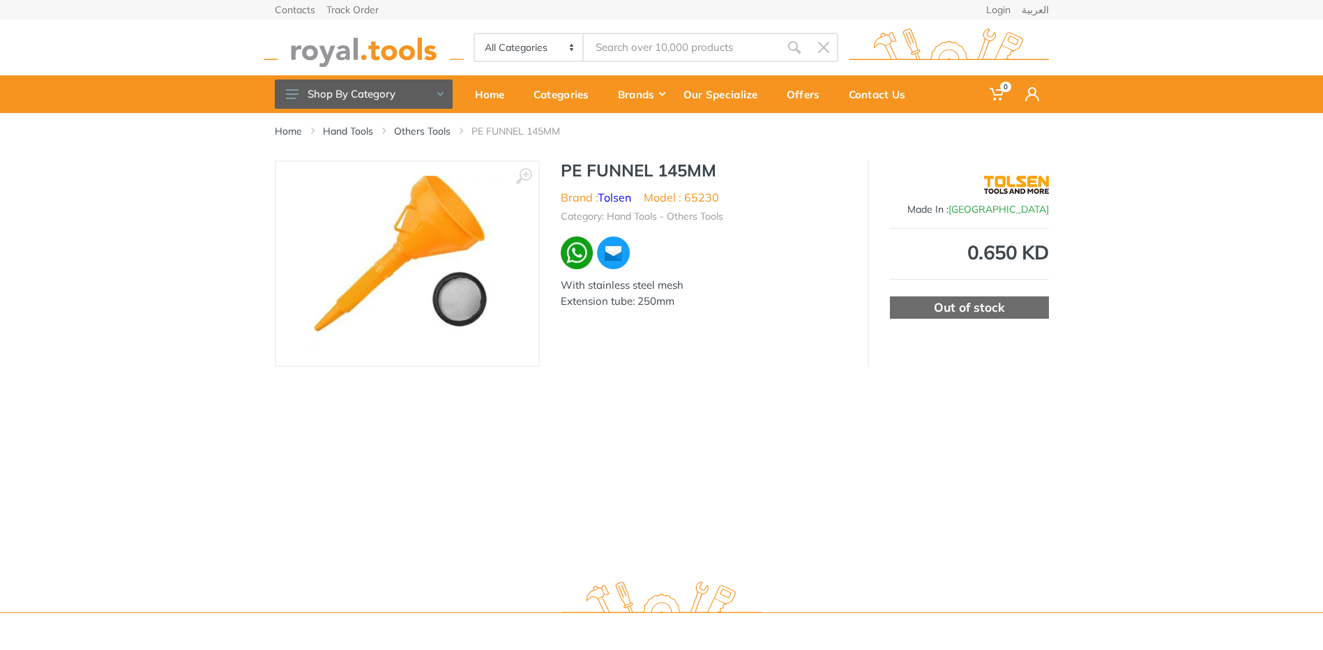
click at [485, 294] on img at bounding box center [407, 264] width 195 height 176
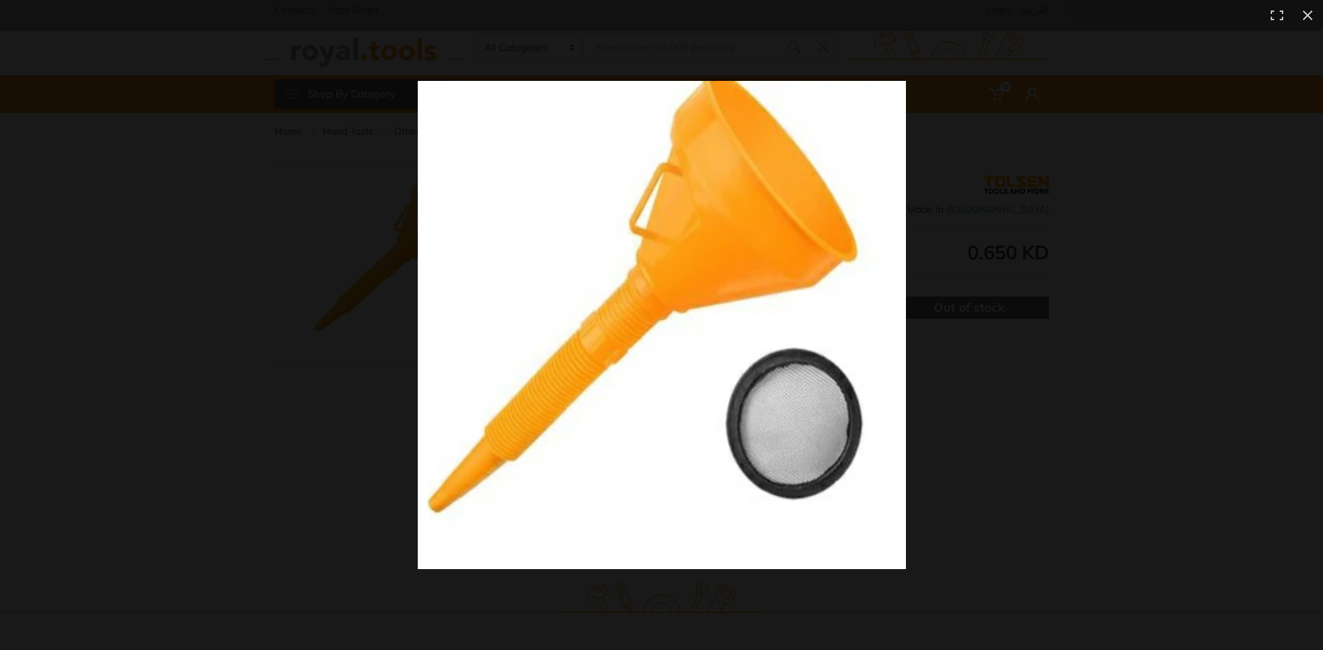
click at [649, 312] on img at bounding box center [662, 325] width 488 height 488
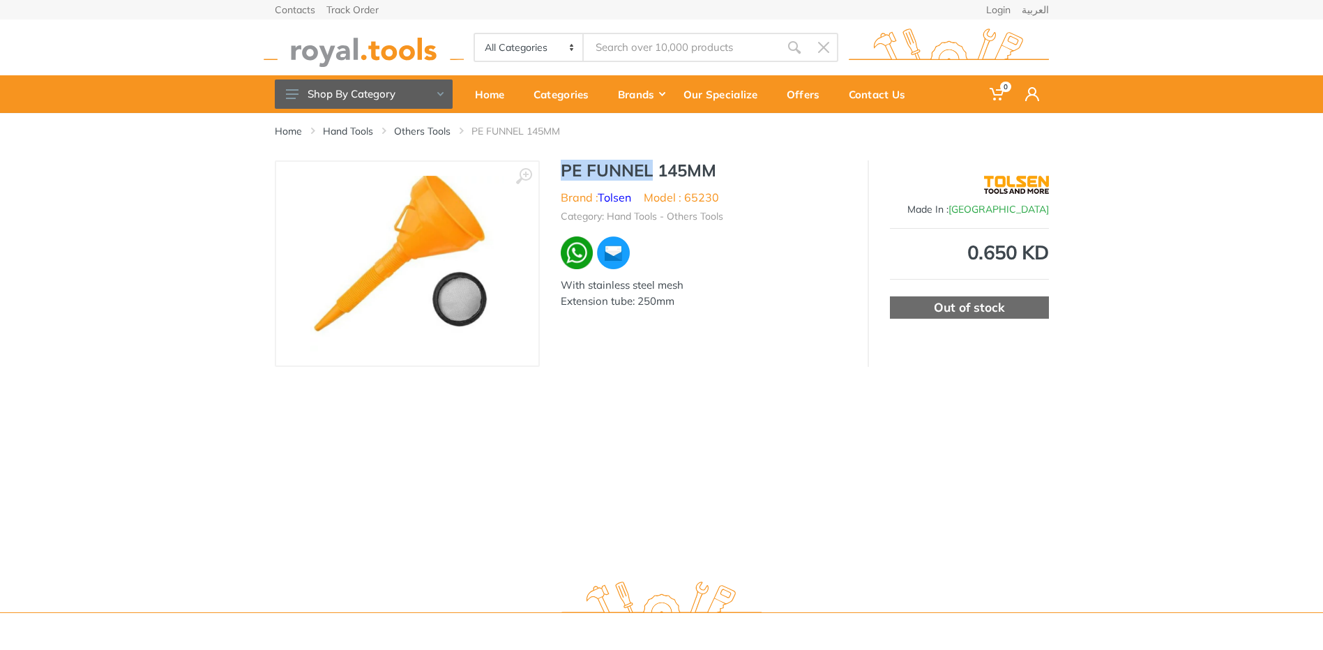
drag, startPoint x: 653, startPoint y: 169, endPoint x: 559, endPoint y: 165, distance: 94.3
click at [559, 165] on div "PE FUNNEL 145MM Brand : Tolsen Model : 65230 Category: Hand Tools - Others Tool…" at bounding box center [704, 238] width 328 height 157
copy h1 "PE FUNNEL"
click at [616, 47] on input "Site search" at bounding box center [681, 47] width 195 height 29
type input "vacum"
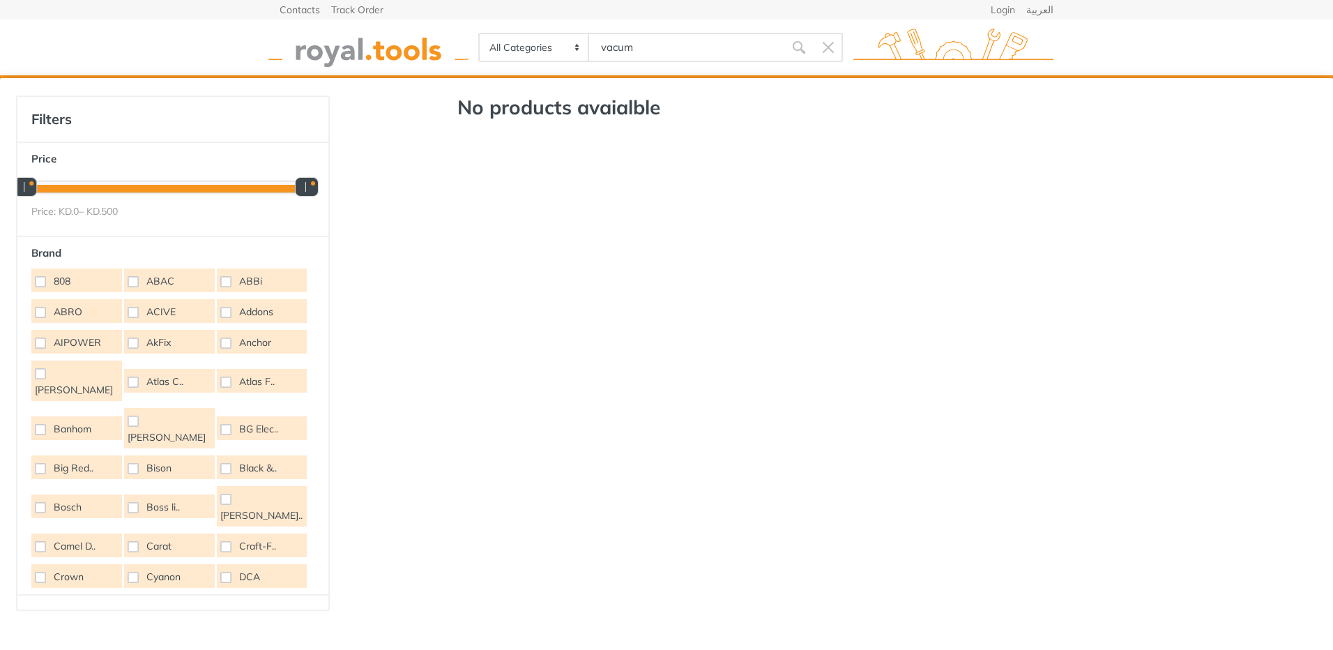
click at [681, 38] on input "vacum" at bounding box center [686, 47] width 195 height 29
drag, startPoint x: 683, startPoint y: 43, endPoint x: 552, endPoint y: 40, distance: 131.1
click at [552, 40] on div "All Categories Power tools Cordless Tools Hand Tools Power Tools Accessories Ga…" at bounding box center [660, 47] width 365 height 29
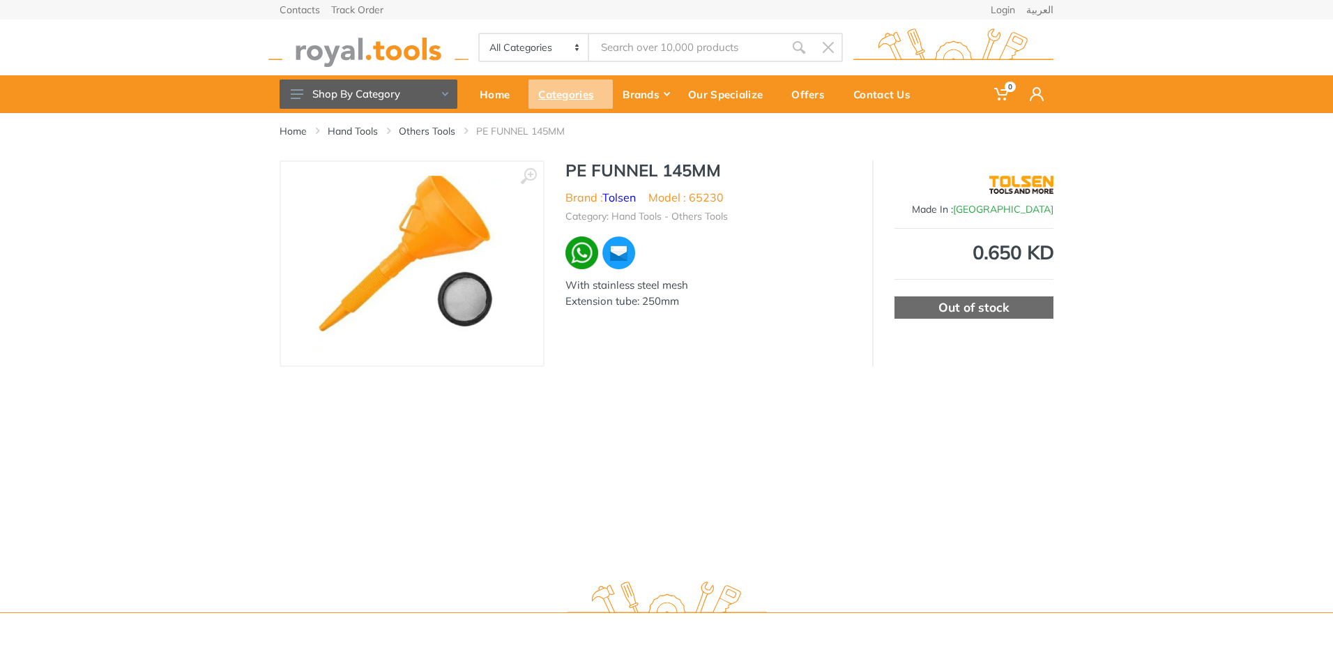
click at [564, 94] on div "Categories" at bounding box center [571, 94] width 84 height 29
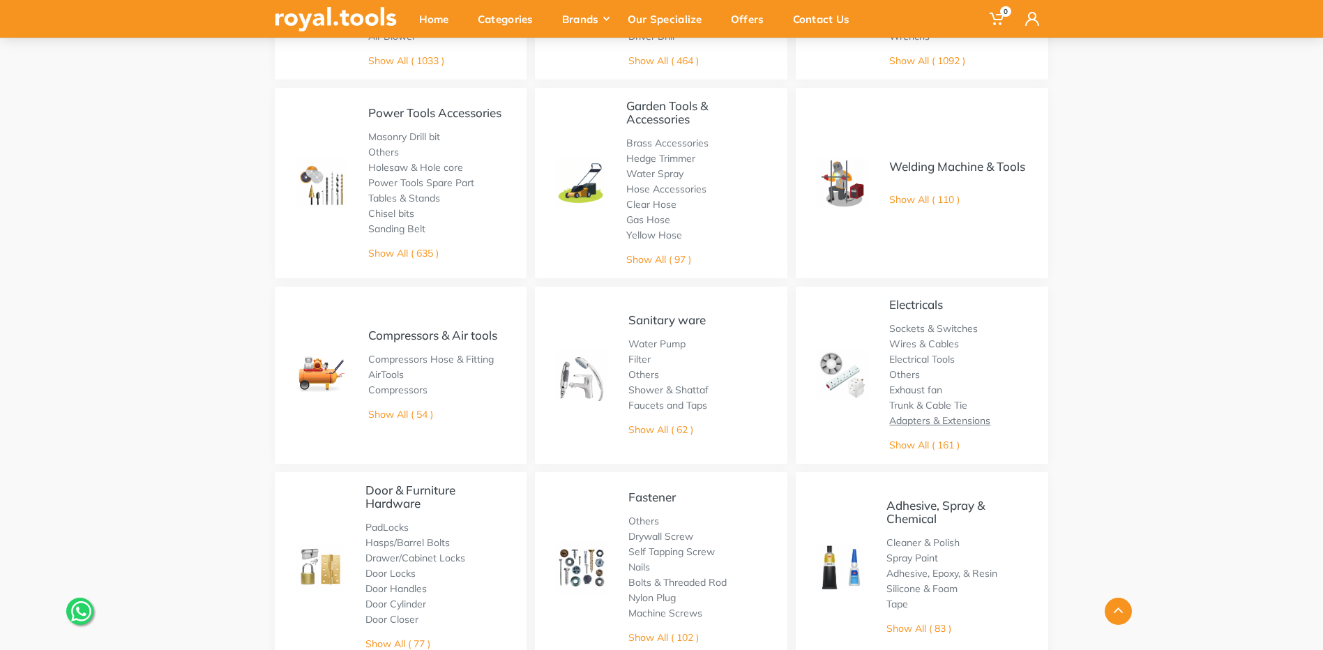
click at [937, 418] on link "Adapters & Extensions" at bounding box center [939, 420] width 101 height 13
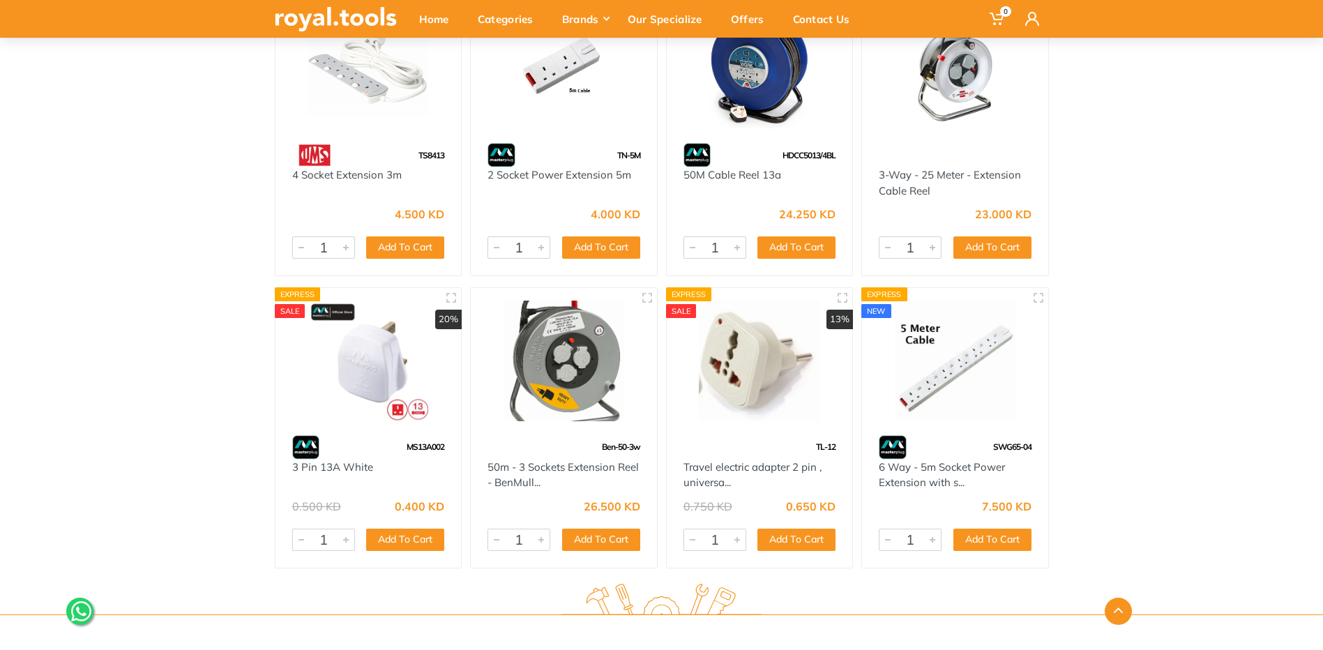
scroll to position [2179, 0]
